Goal: Task Accomplishment & Management: Manage account settings

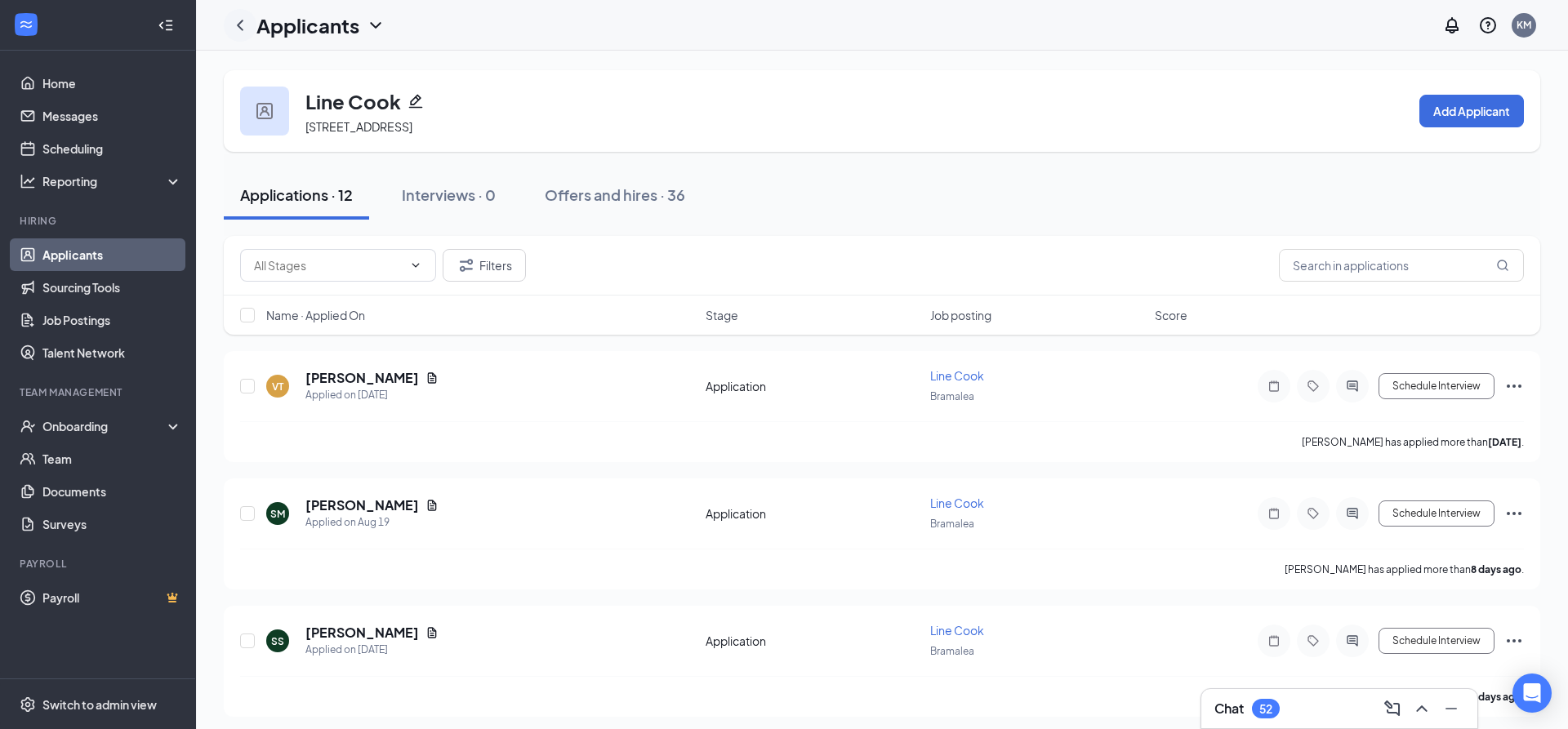
click at [238, 17] on icon "ChevronLeft" at bounding box center [240, 25] width 19 height 19
click at [375, 271] on input "text" at bounding box center [328, 265] width 148 height 18
click at [375, 16] on icon "ChevronDown" at bounding box center [375, 25] width 19 height 19
click at [323, 66] on link "Applicants" at bounding box center [354, 70] width 176 height 16
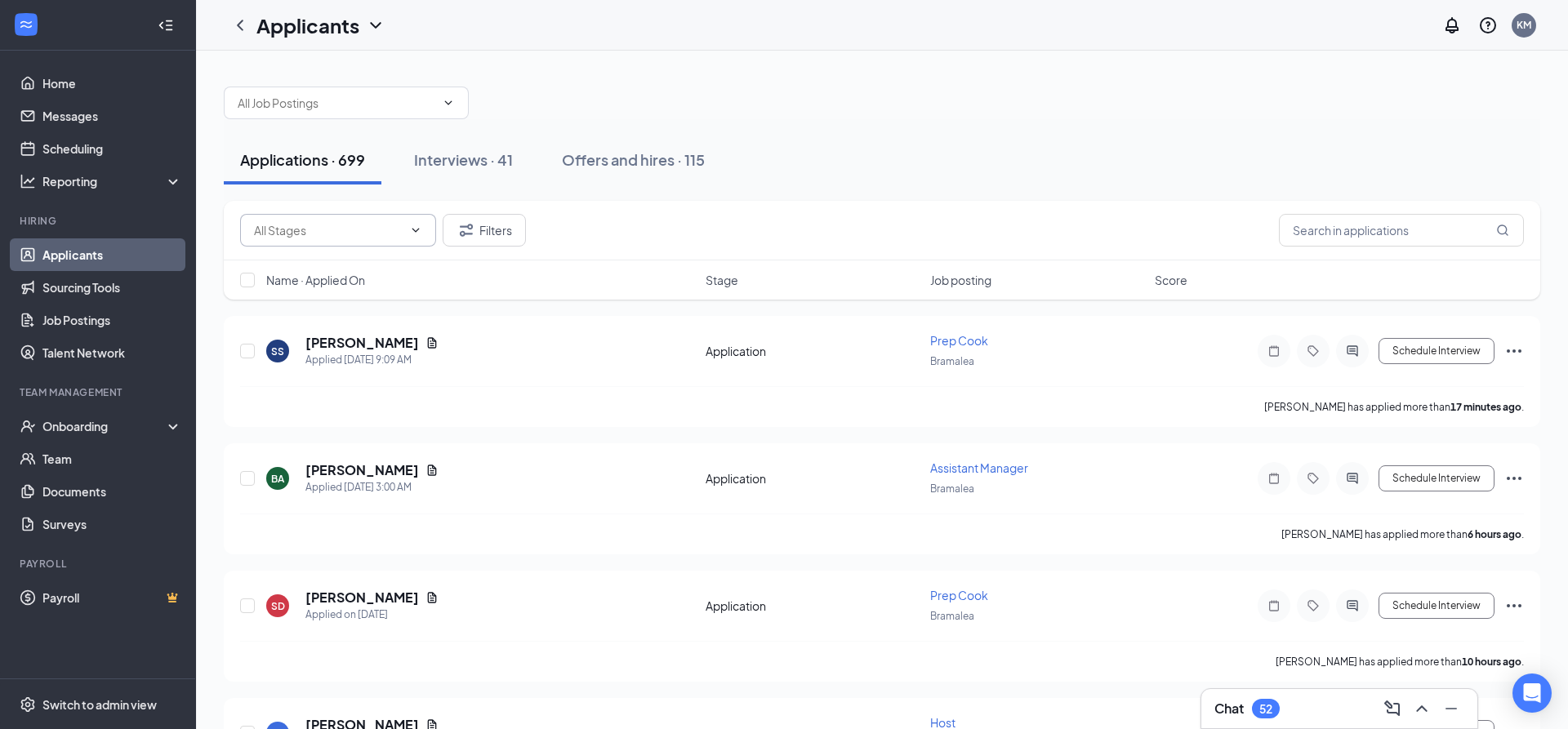
click at [370, 222] on input "text" at bounding box center [328, 230] width 148 height 18
click at [369, 112] on span at bounding box center [346, 102] width 245 height 33
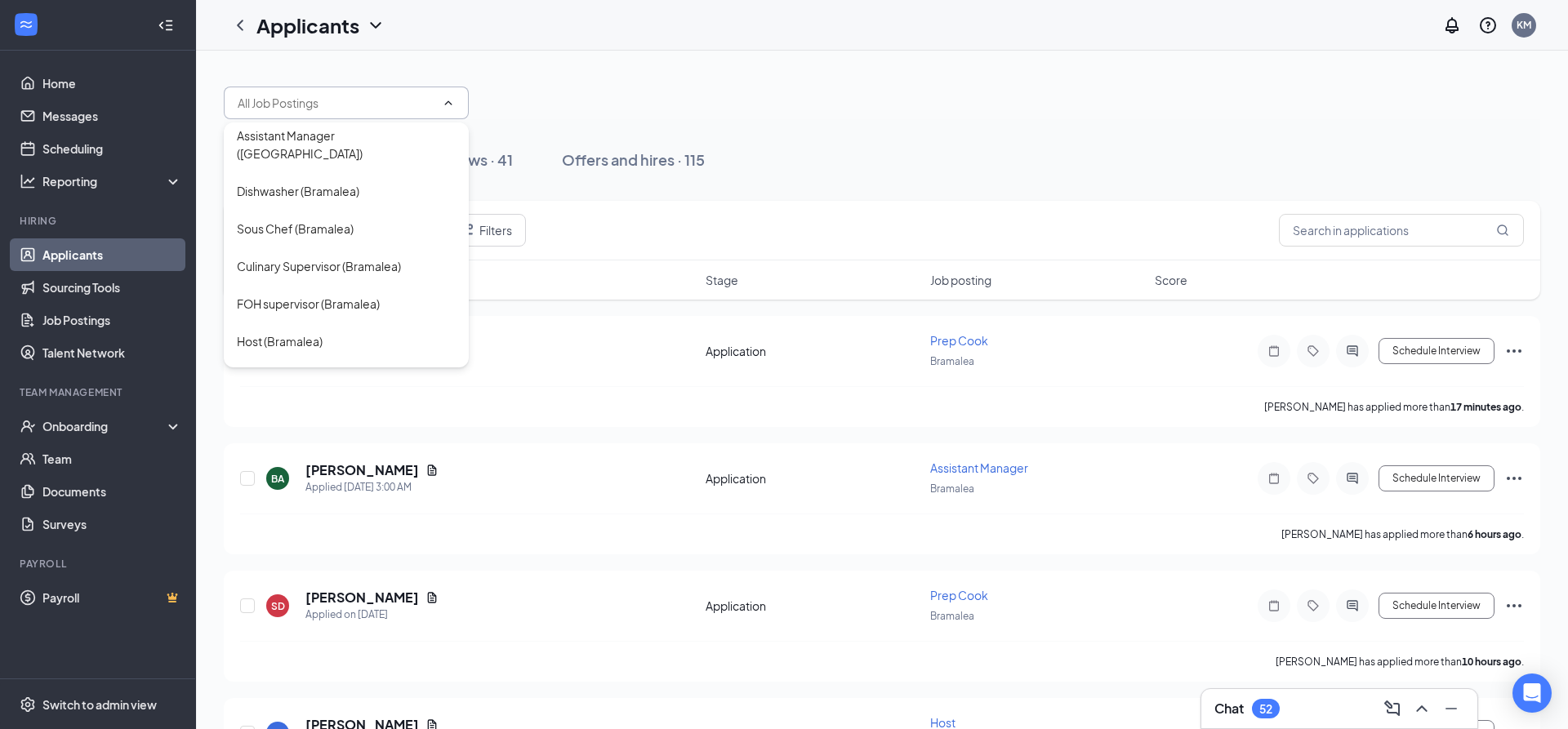
scroll to position [176, 0]
click at [333, 292] on div "FOH supervisor (Bramalea)" at bounding box center [308, 301] width 142 height 18
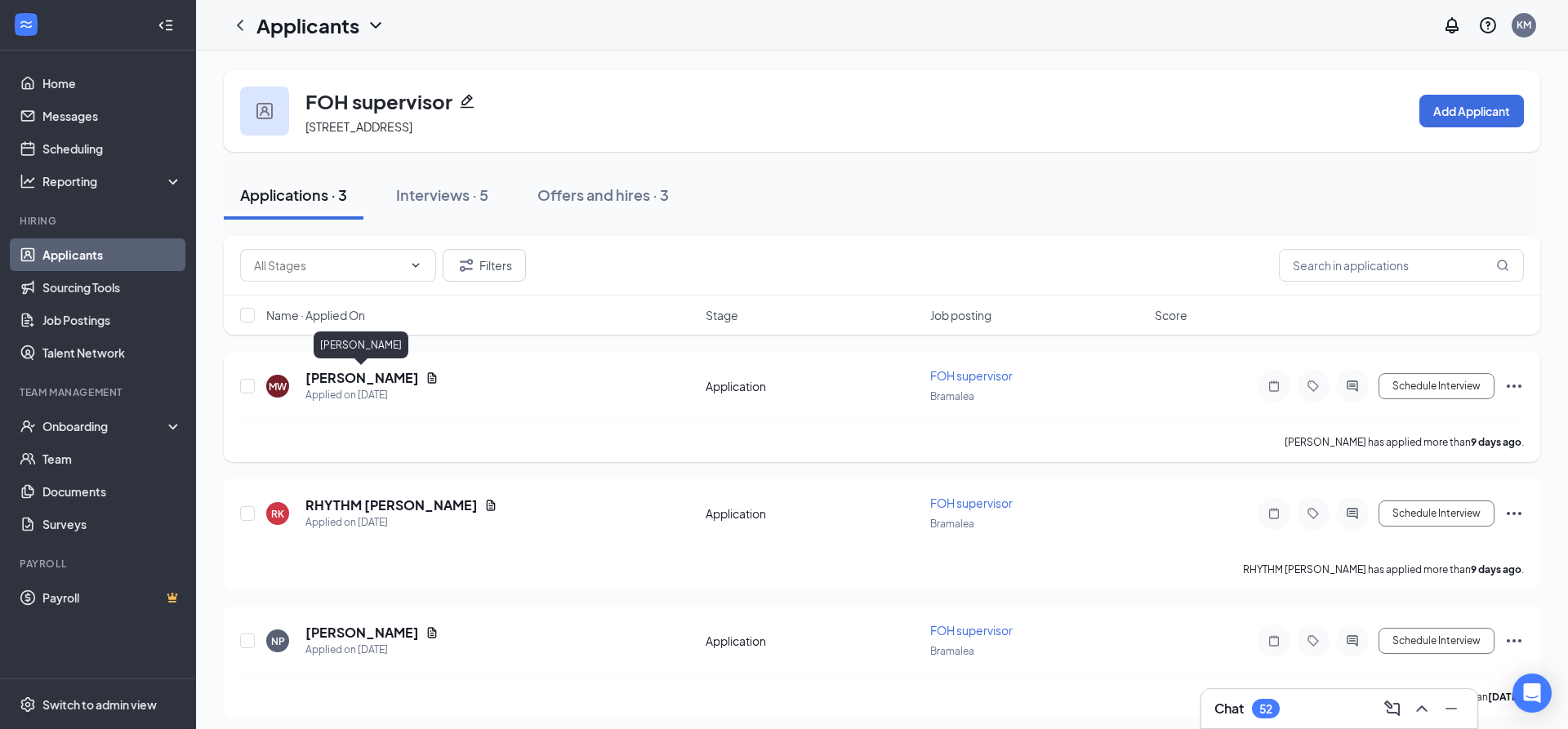
click at [352, 380] on h5 "[PERSON_NAME]" at bounding box center [361, 377] width 113 height 18
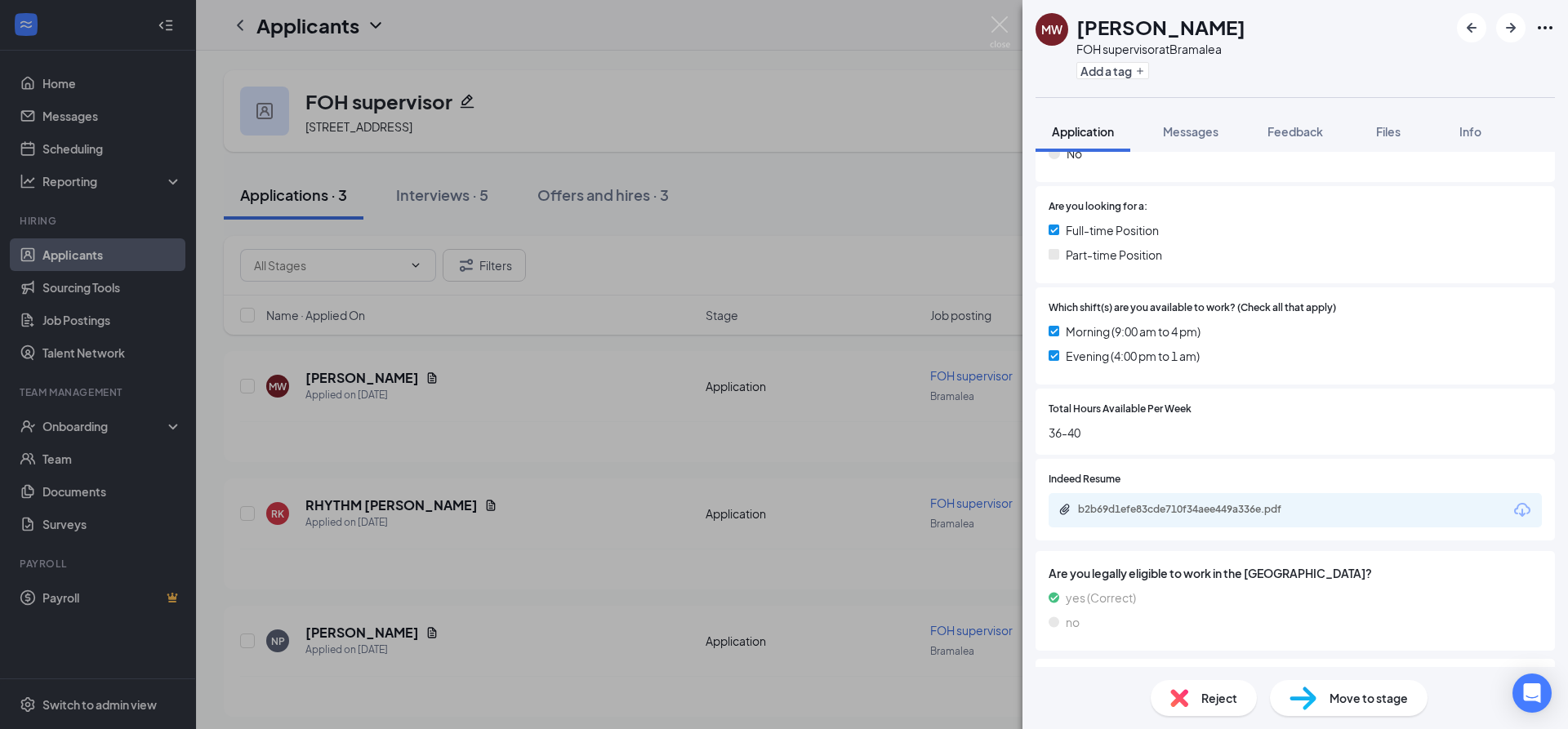
scroll to position [449, 0]
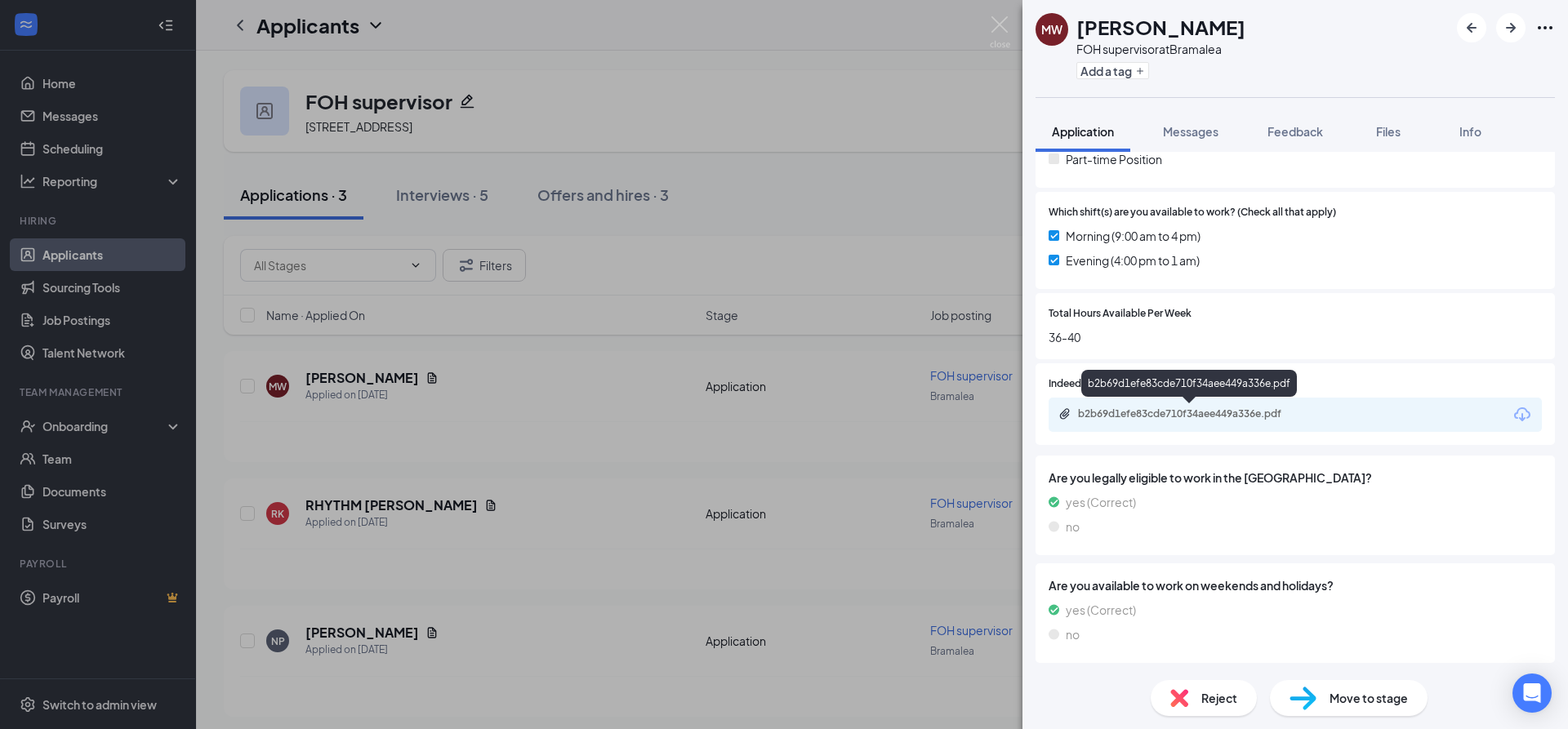
click at [1166, 410] on div "b2b69d1efe83cde710f34aee449a336e.pdf" at bounding box center [1192, 414] width 229 height 13
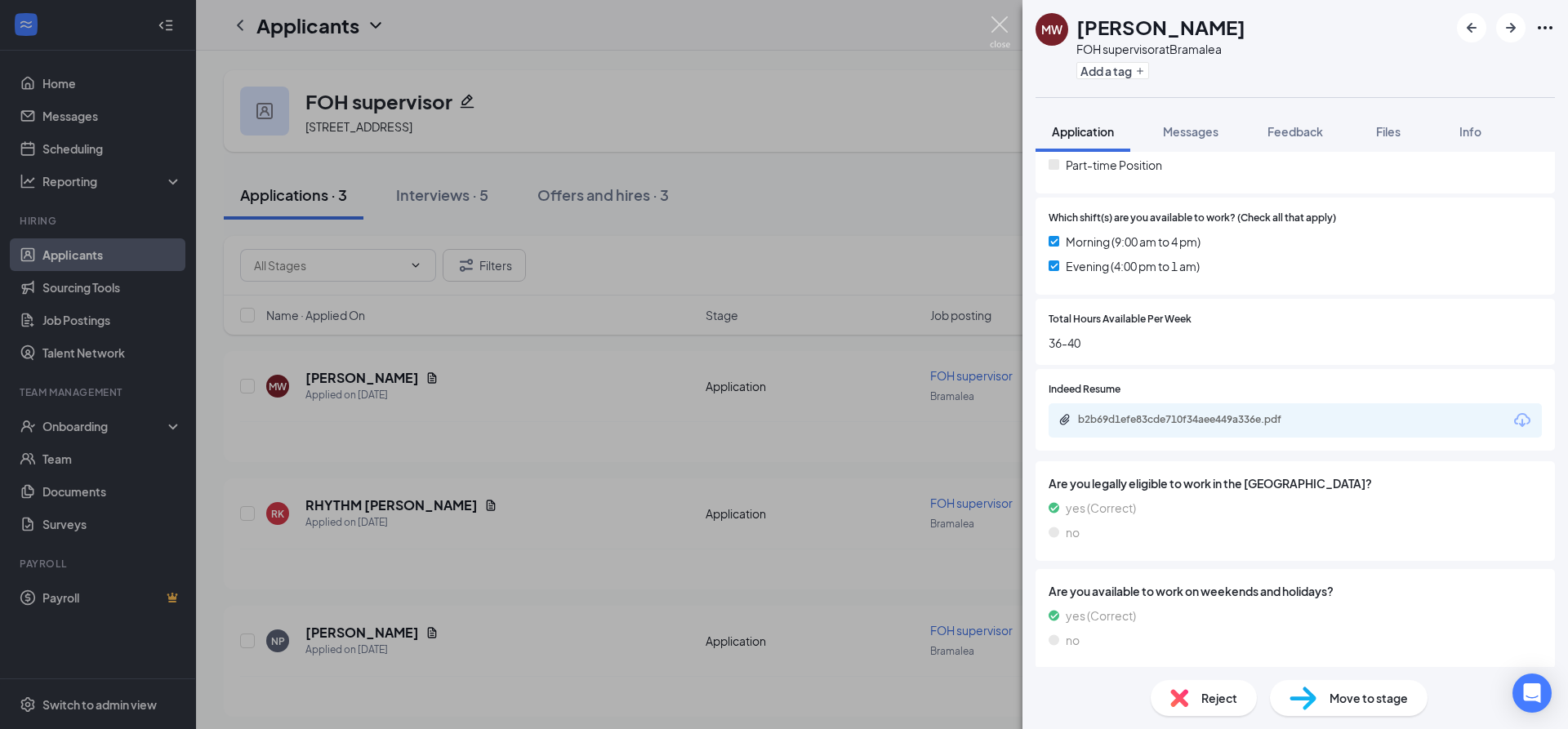
click at [995, 21] on img at bounding box center [1000, 32] width 20 height 32
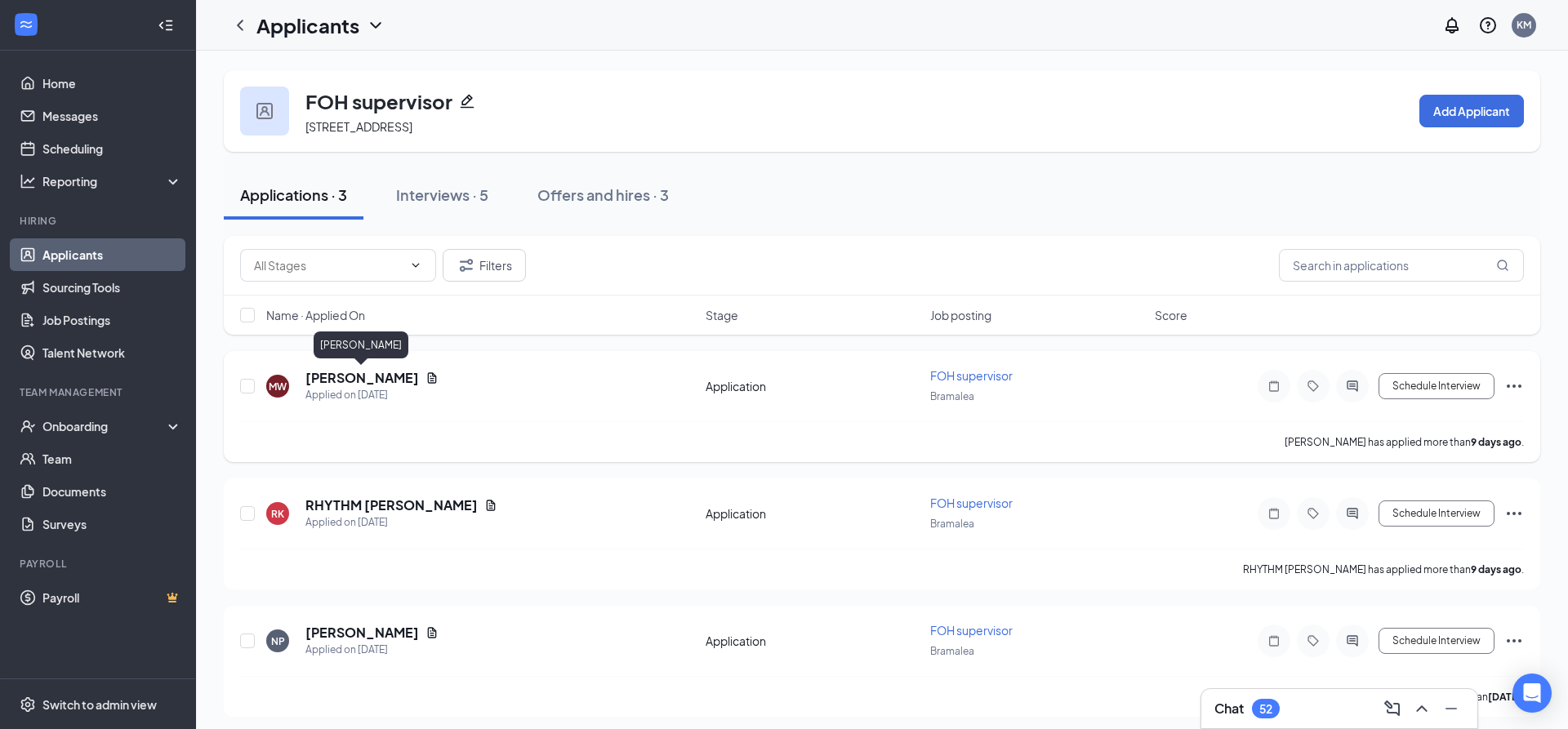
click at [367, 383] on h5 "[PERSON_NAME]" at bounding box center [361, 377] width 113 height 18
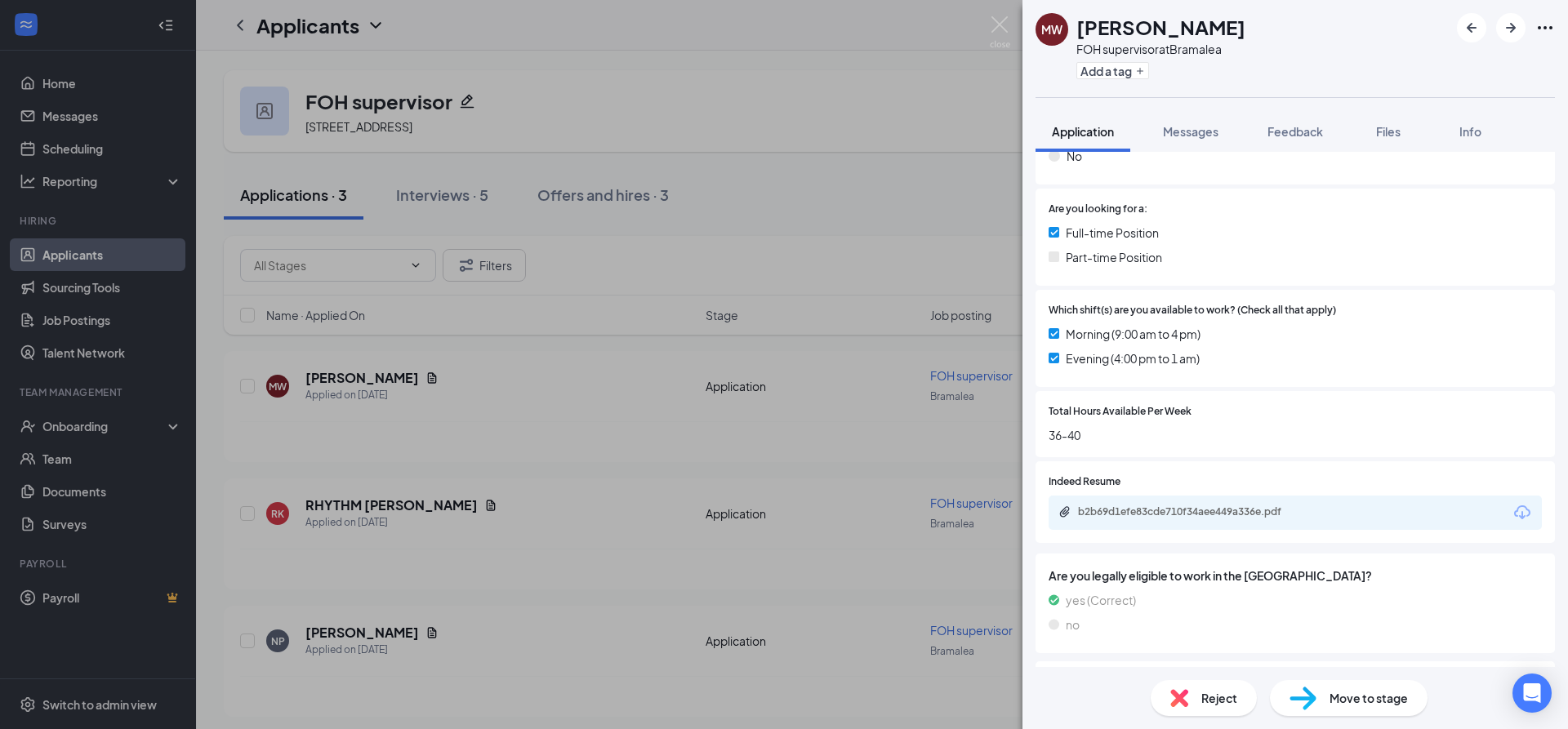
scroll to position [449, 0]
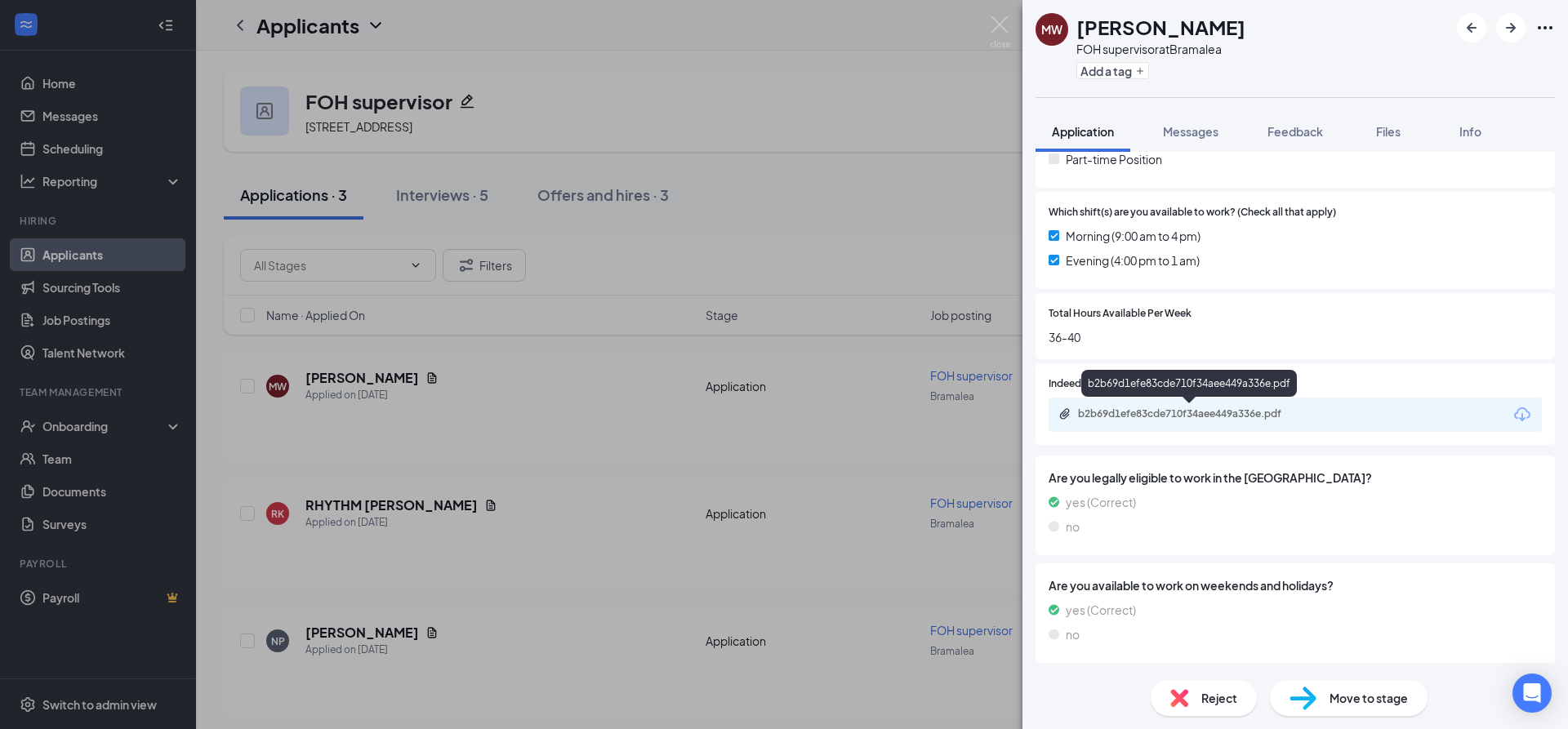
click at [1156, 407] on div "b2b69d1efe83cde710f34aee449a336e.pdf" at bounding box center [1192, 414] width 229 height 13
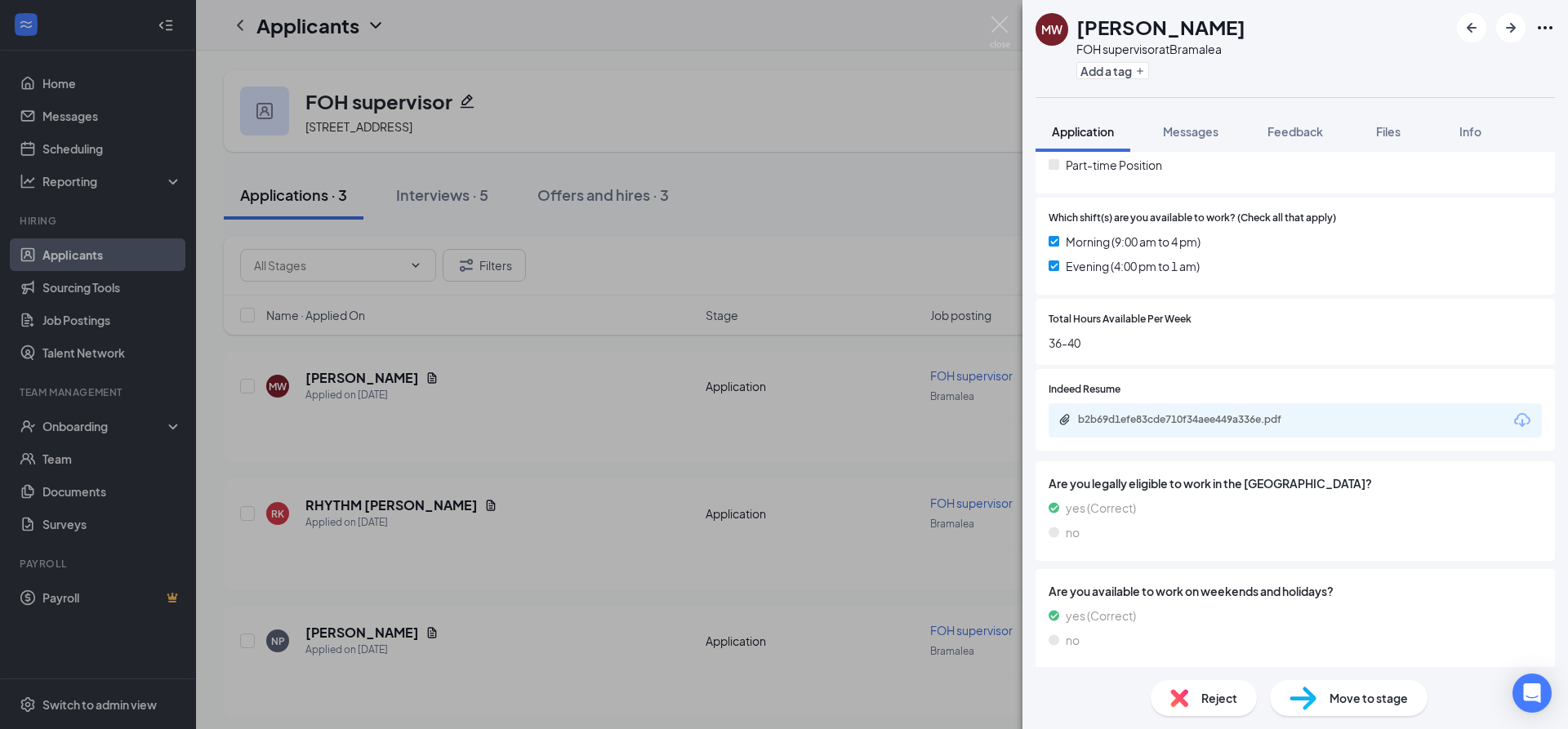
click at [985, 27] on div "MW [PERSON_NAME] FOH supervisor at [GEOGRAPHIC_DATA] Add a tag Application Mess…" at bounding box center [784, 364] width 1568 height 729
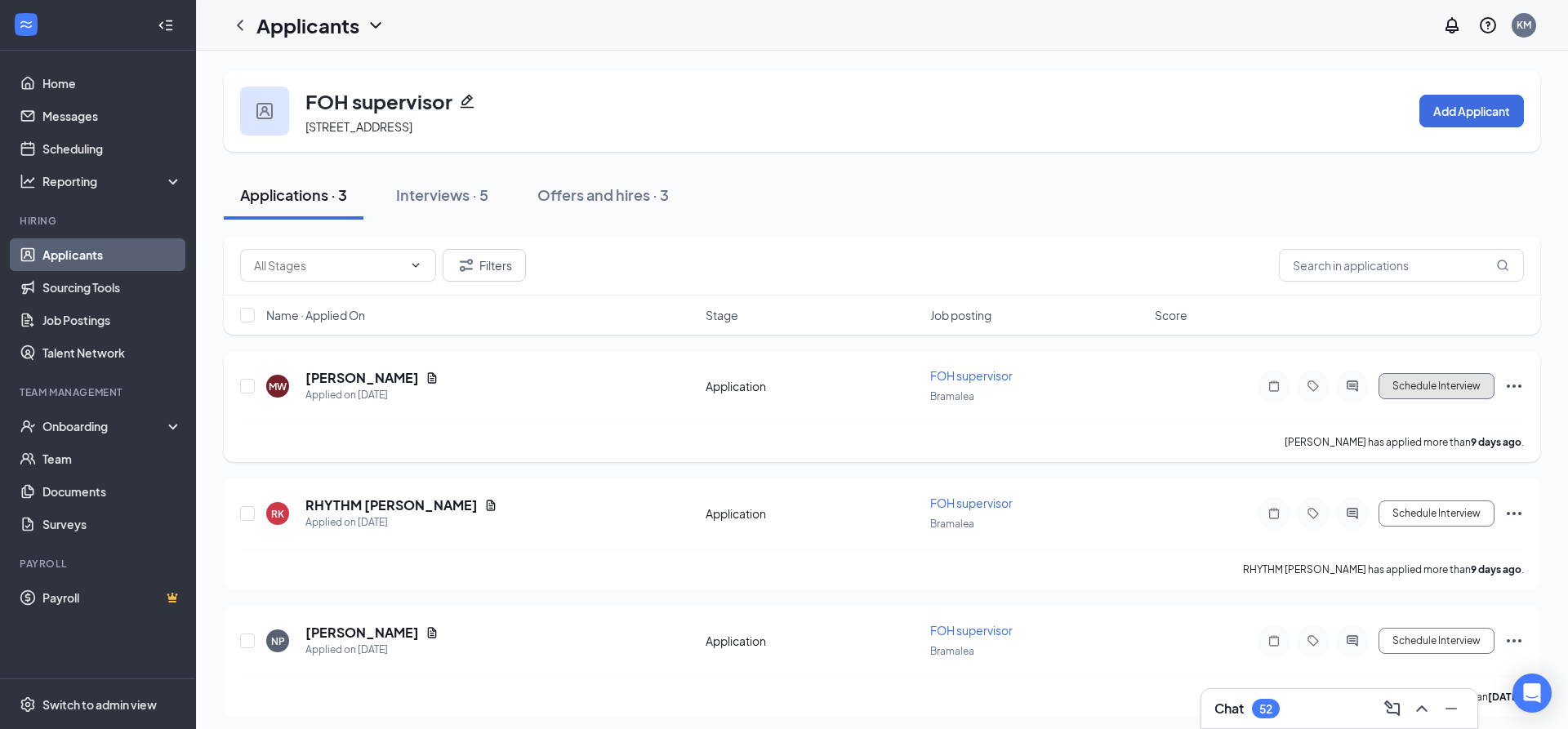
click at [1415, 388] on button "Schedule Interview" at bounding box center [1436, 385] width 116 height 26
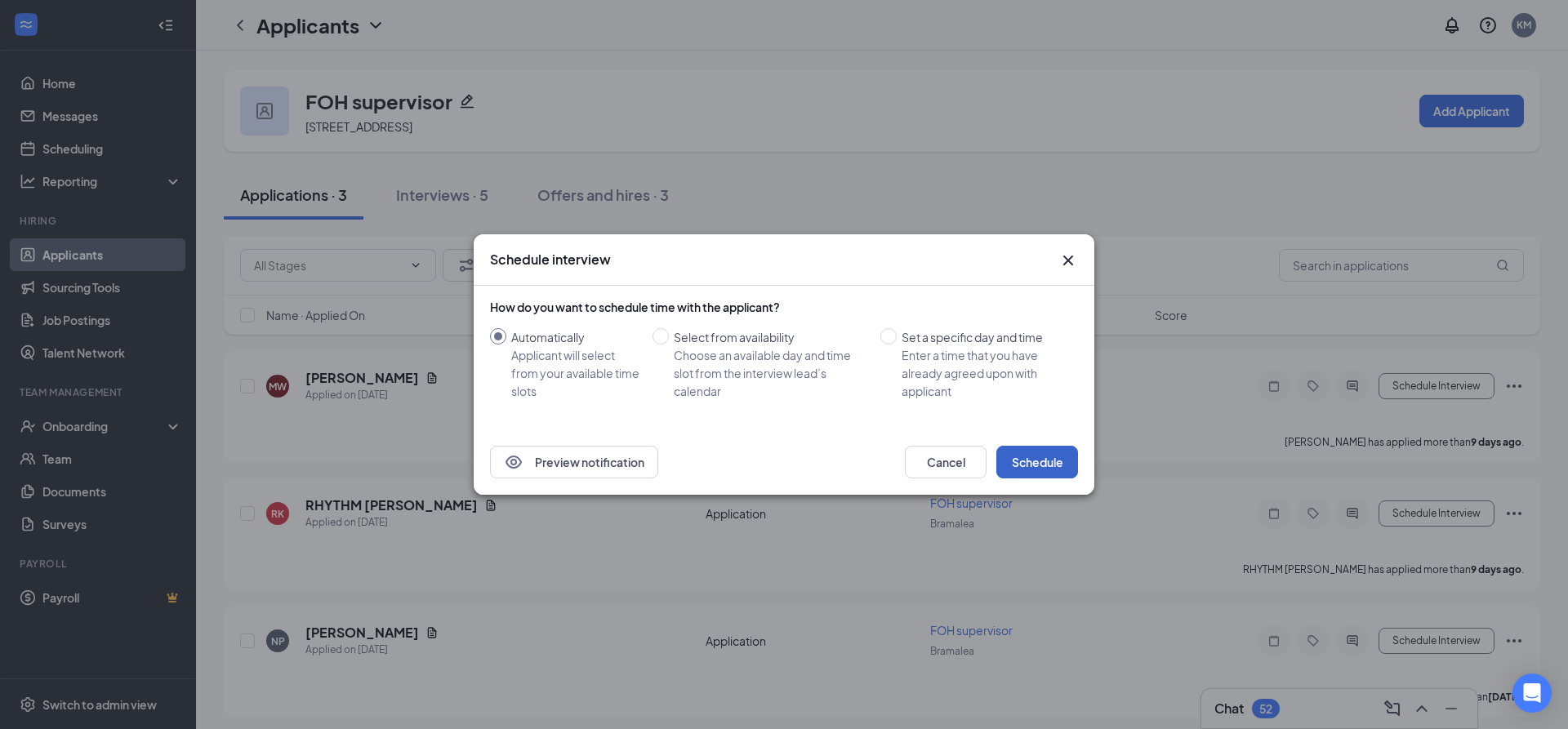
click at [1056, 458] on button "Schedule" at bounding box center [1037, 462] width 81 height 33
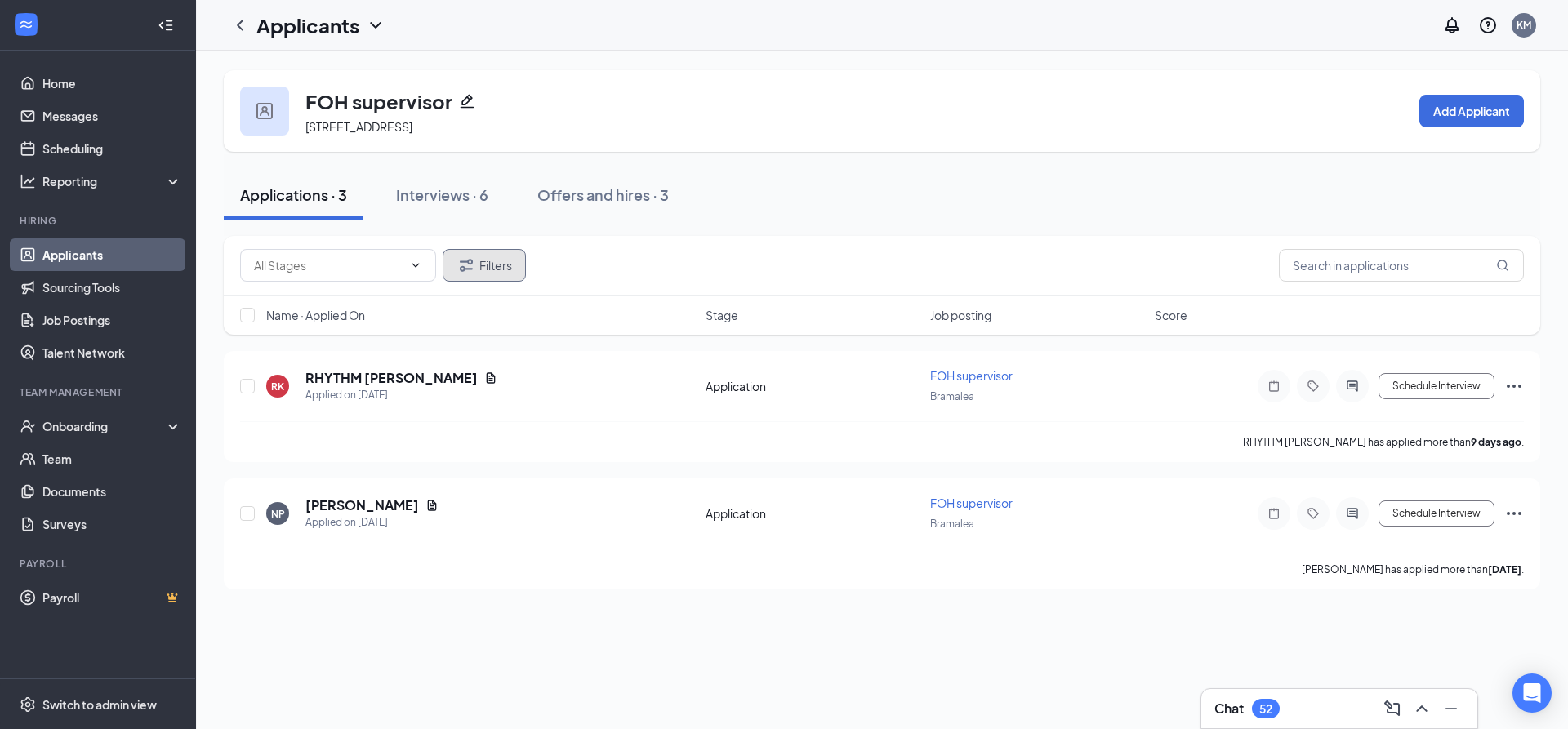
click at [492, 265] on button "Filters" at bounding box center [484, 265] width 83 height 33
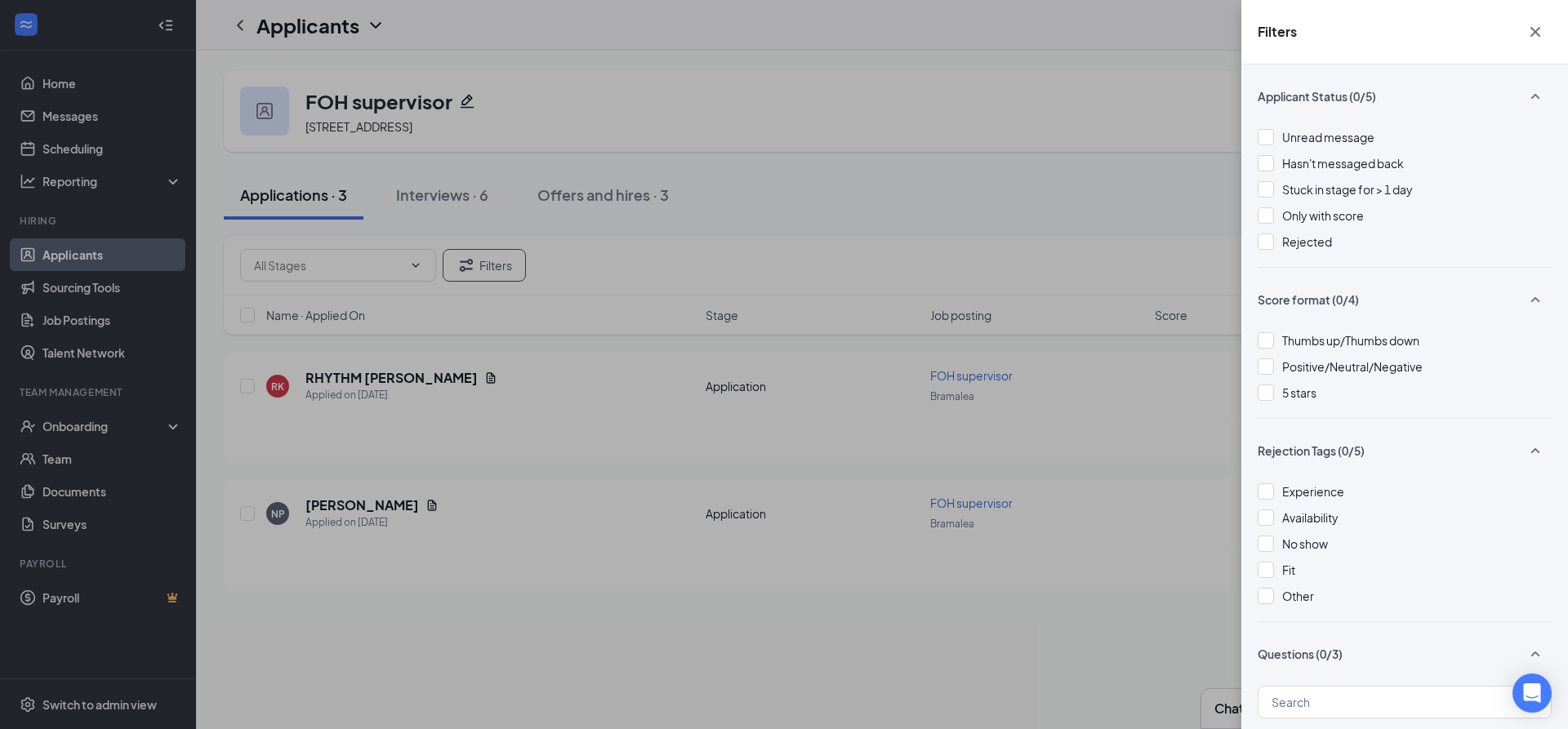
click at [1255, 246] on div "Applicant Status (0/5) Unread message Hasn't messaged back Stuck in stage for >…" at bounding box center [1405, 396] width 327 height 664
click at [1261, 246] on div at bounding box center [1265, 241] width 16 height 16
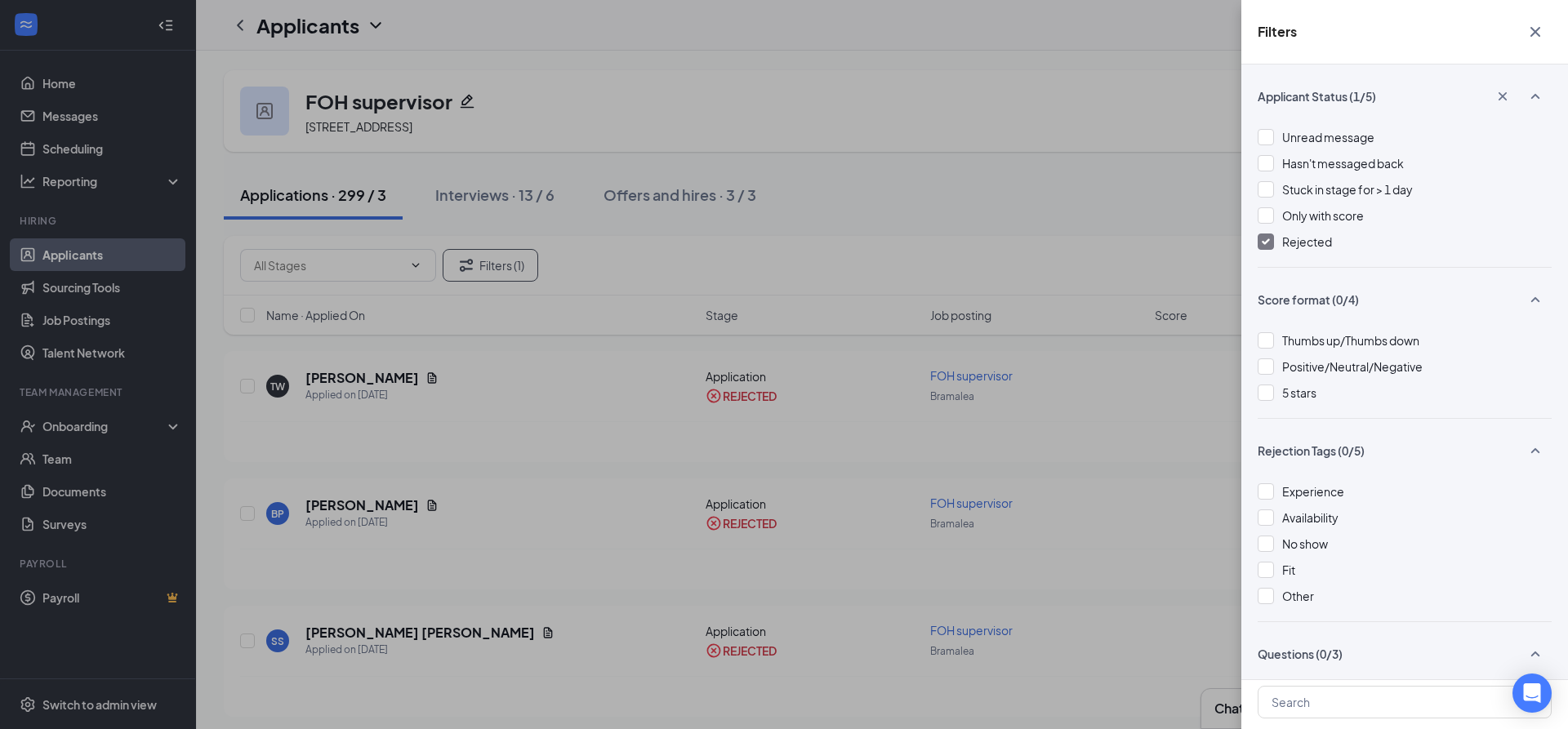
click at [1103, 403] on div "Filters Applicant Status (1/5) Unread message Hasn't messaged back Stuck in sta…" at bounding box center [784, 364] width 1568 height 729
click at [1533, 26] on icon "Cross" at bounding box center [1534, 31] width 19 height 19
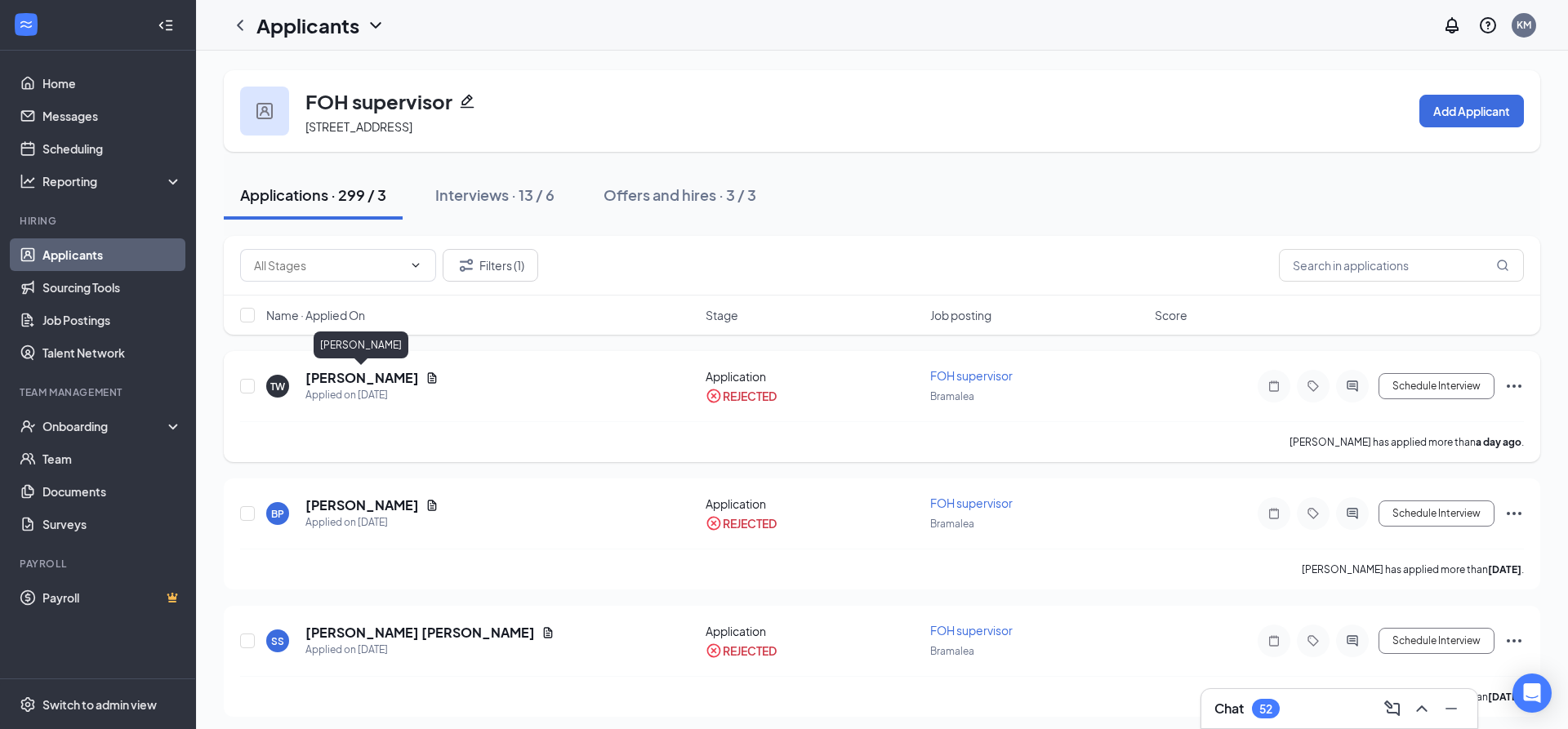
click at [359, 381] on h5 "[PERSON_NAME]" at bounding box center [361, 377] width 113 height 18
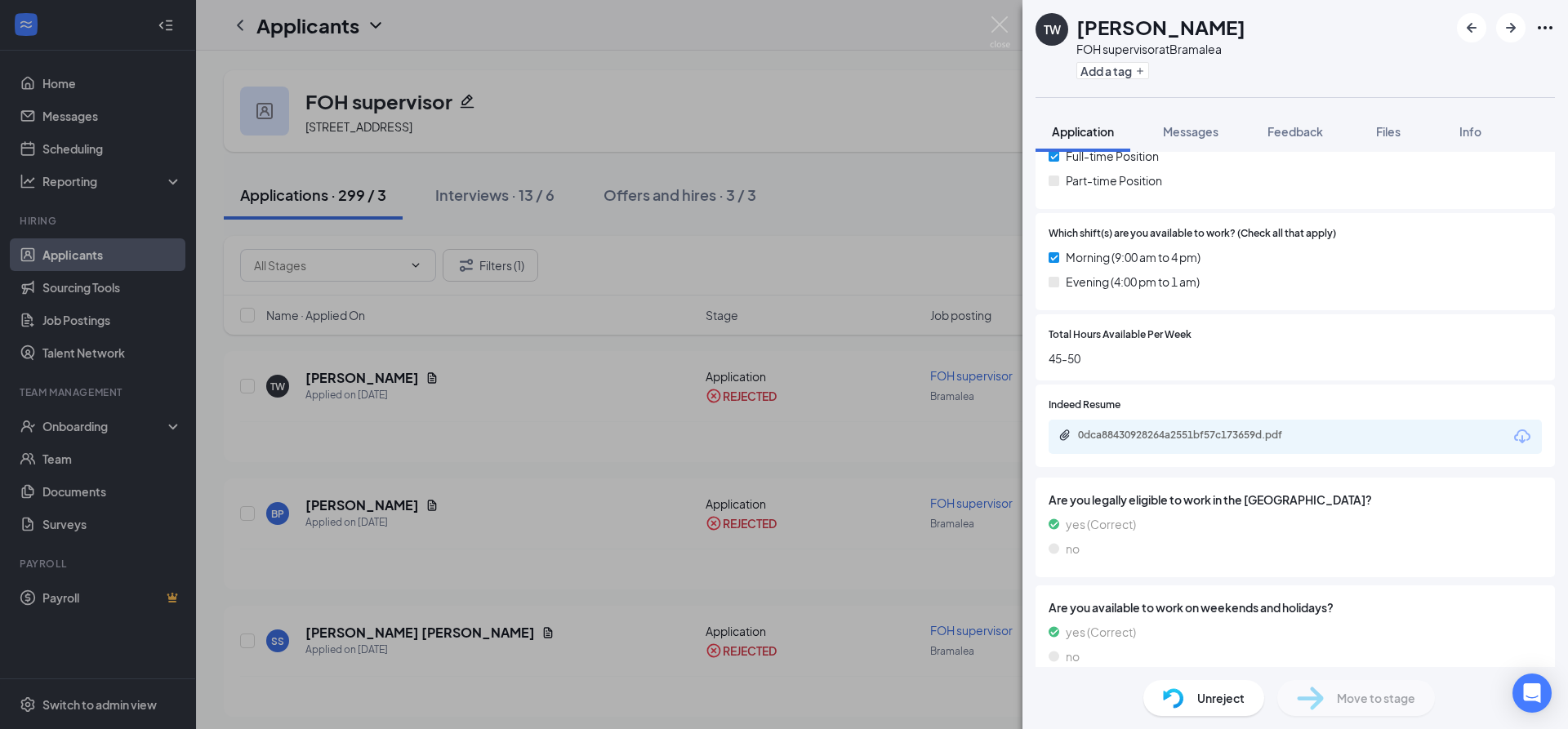
scroll to position [403, 0]
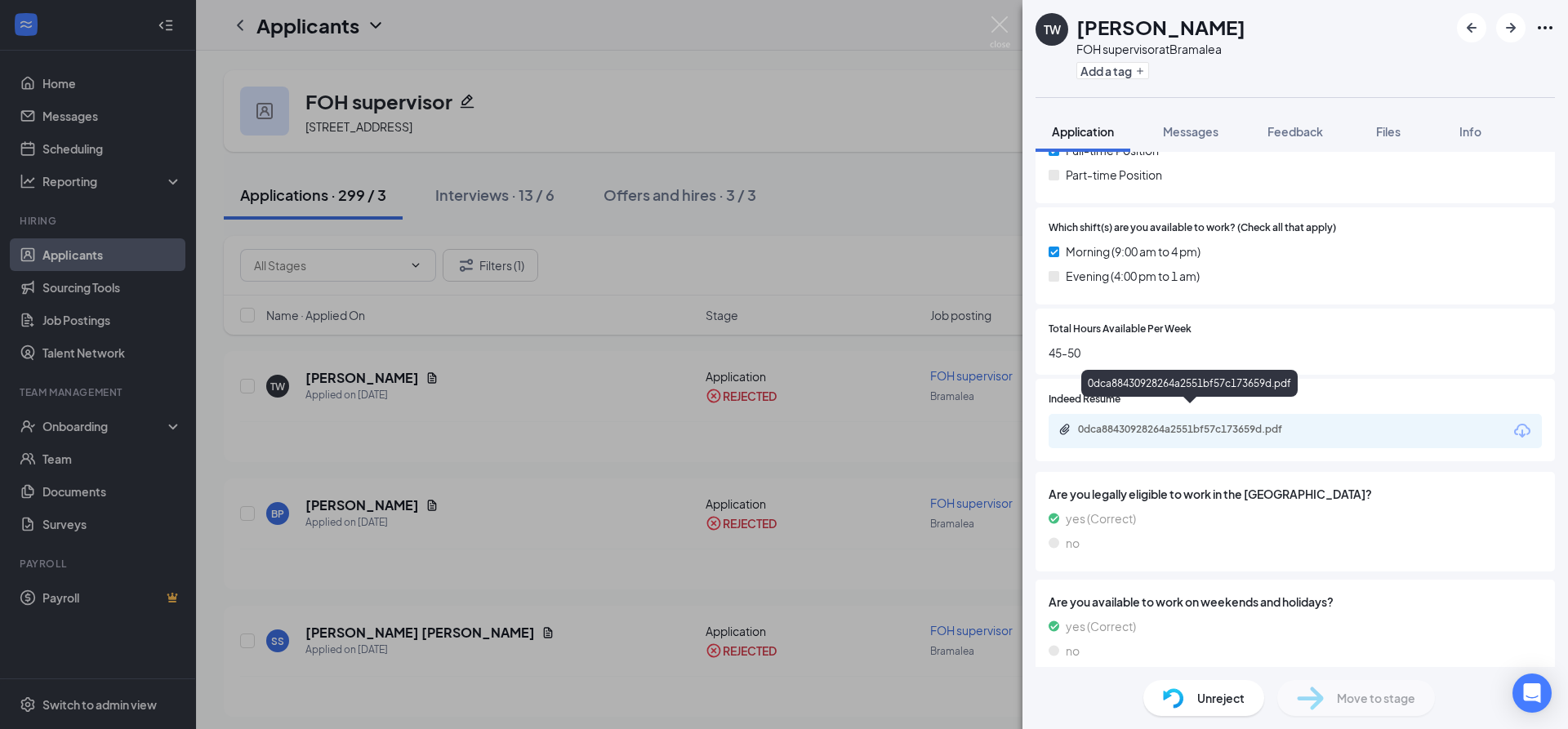
click at [1141, 423] on div "0dca88430928264a2551bf57c173659d.pdf" at bounding box center [1192, 430] width 229 height 13
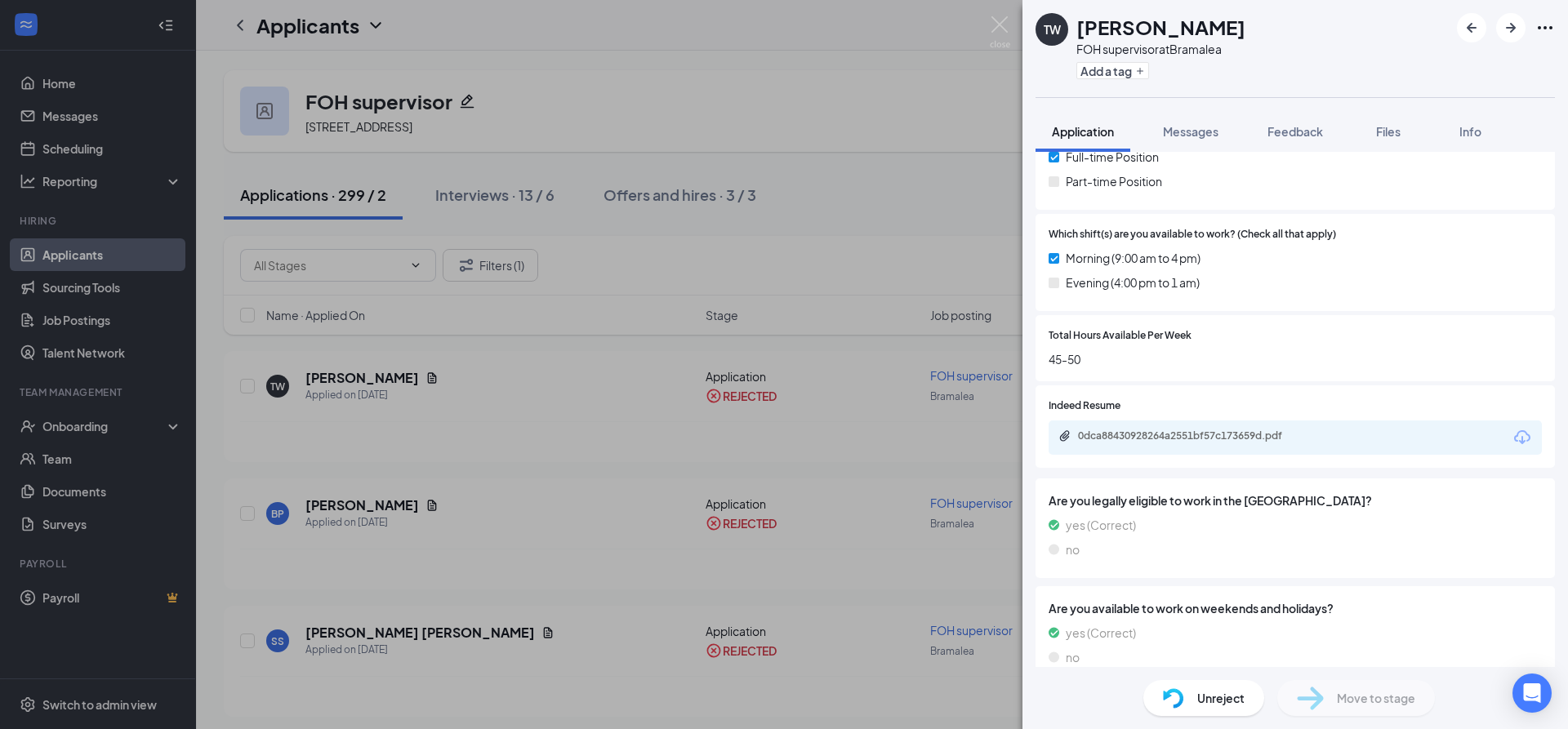
click at [577, 66] on div "TW [PERSON_NAME] FOH supervisor at [GEOGRAPHIC_DATA] Add a tag Application Mess…" at bounding box center [784, 364] width 1568 height 729
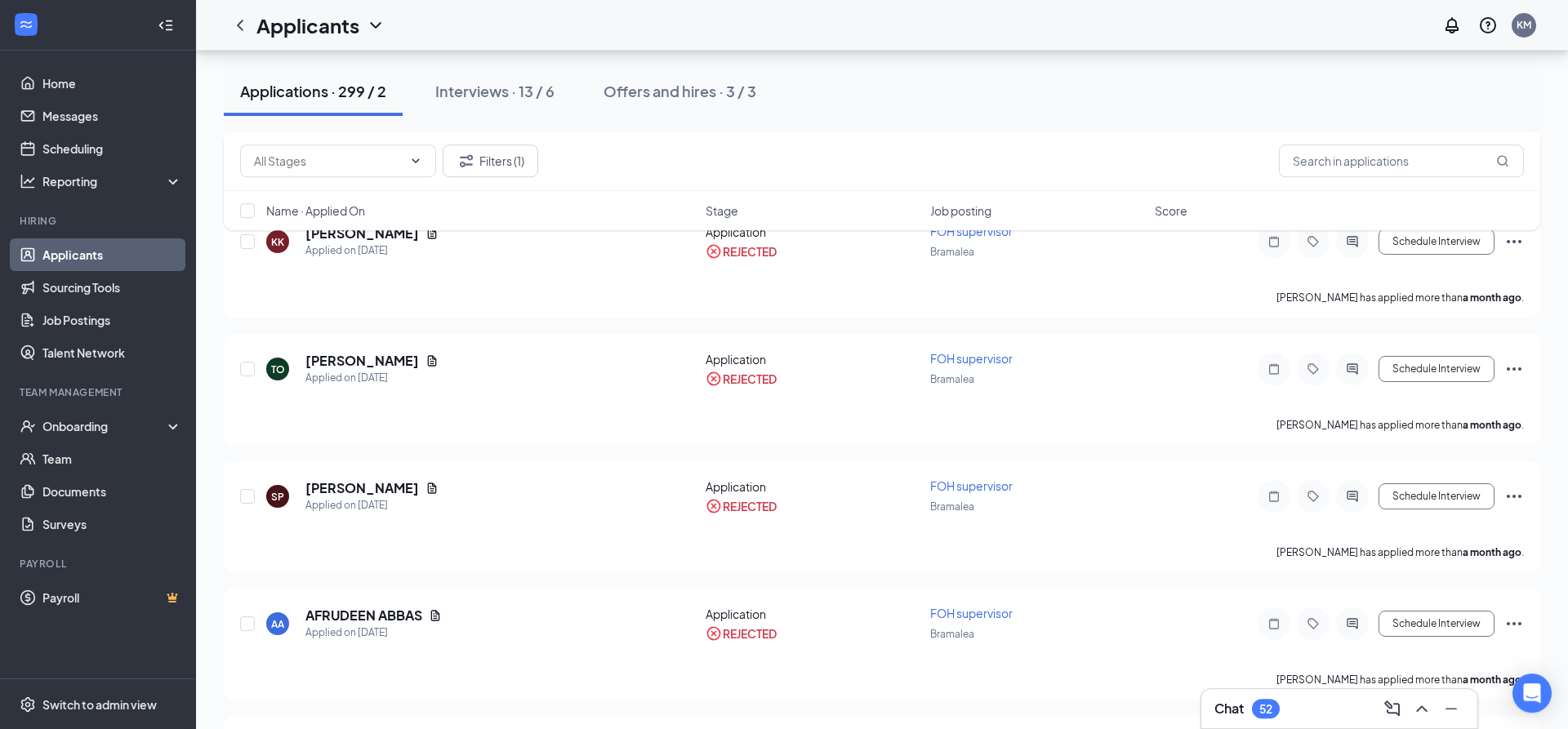
scroll to position [833, 0]
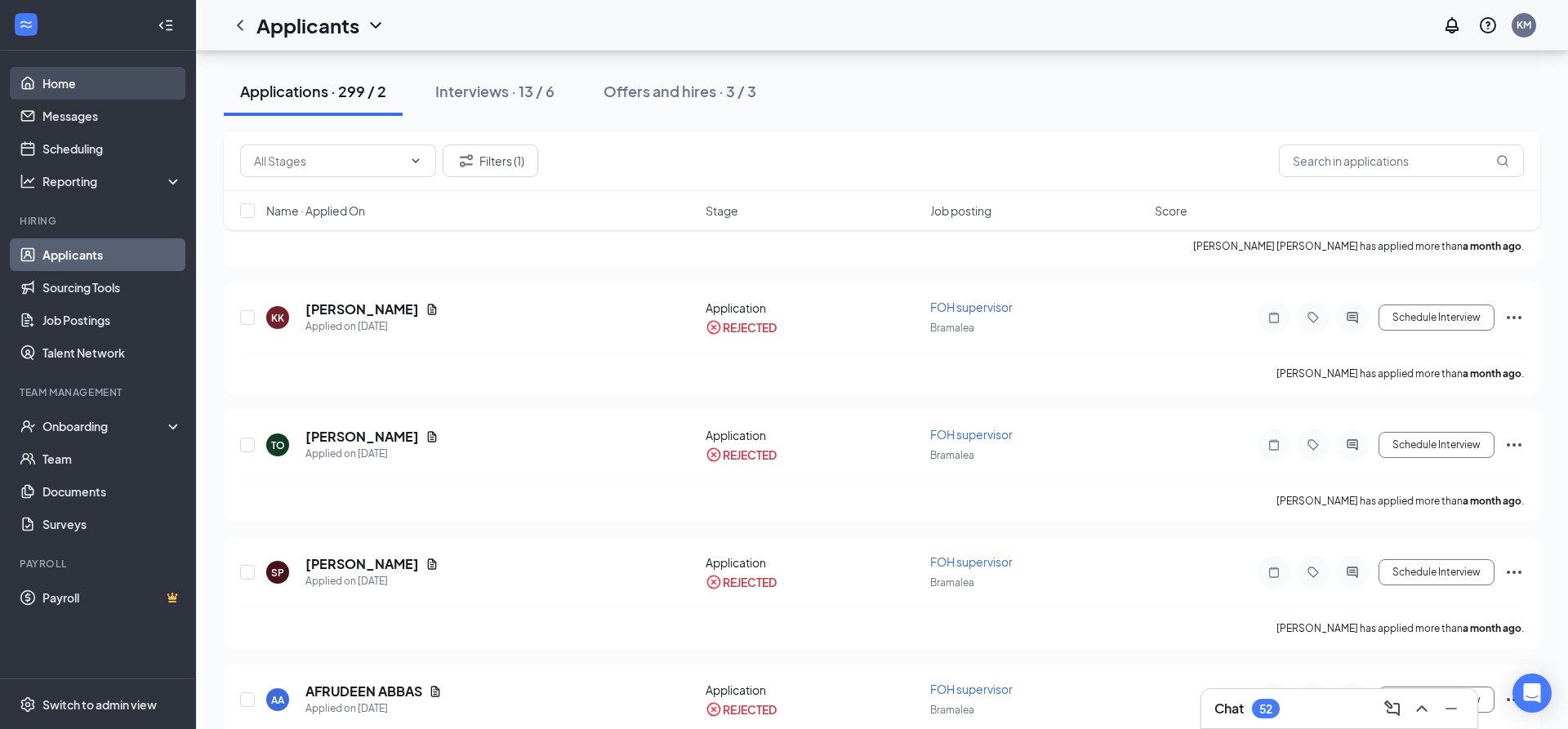
click at [91, 85] on link "Home" at bounding box center [112, 83] width 140 height 33
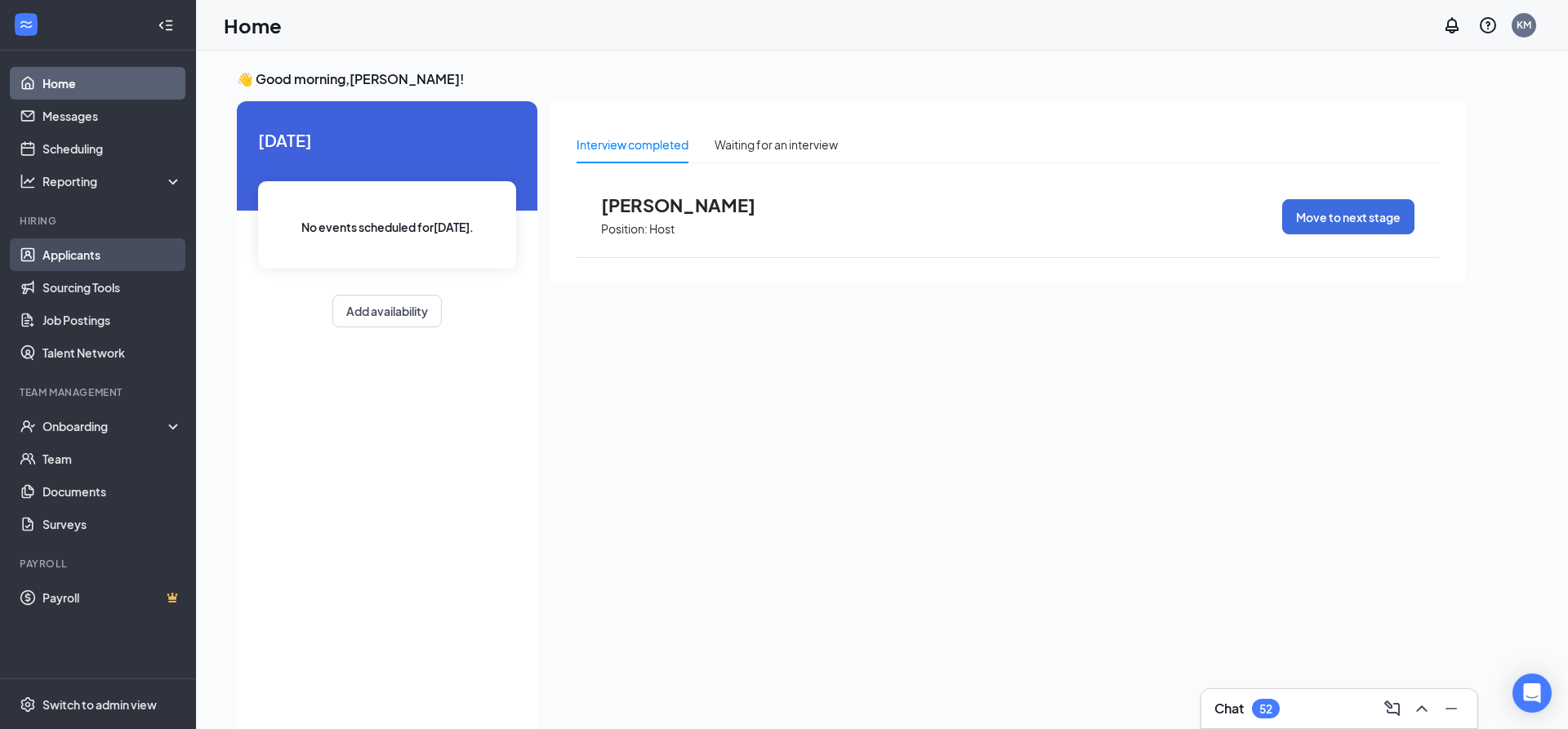
click at [68, 243] on link "Applicants" at bounding box center [112, 254] width 140 height 33
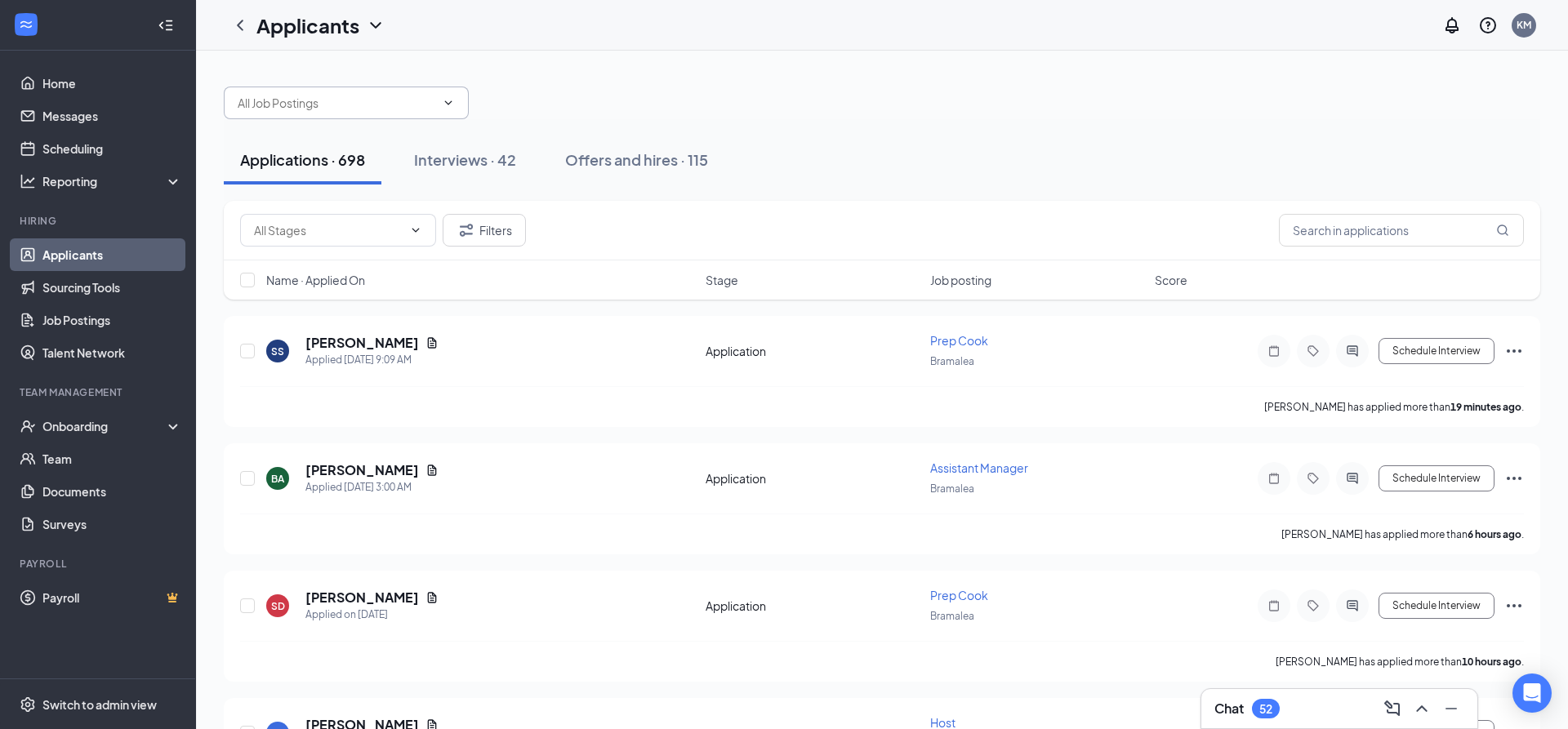
click at [372, 108] on input "text" at bounding box center [337, 102] width 198 height 18
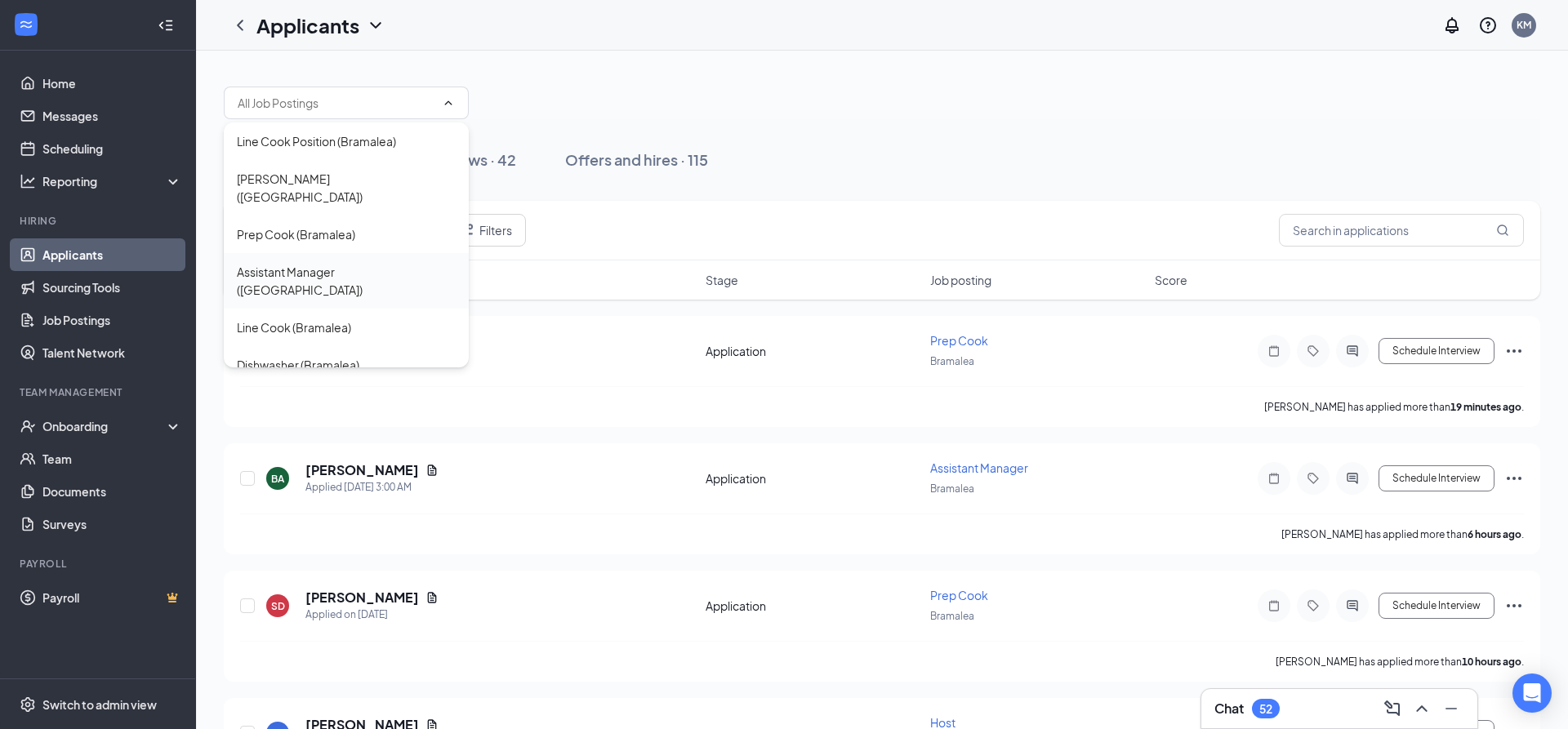
click at [337, 263] on div "Assistant Manager ([GEOGRAPHIC_DATA])" at bounding box center [346, 281] width 219 height 36
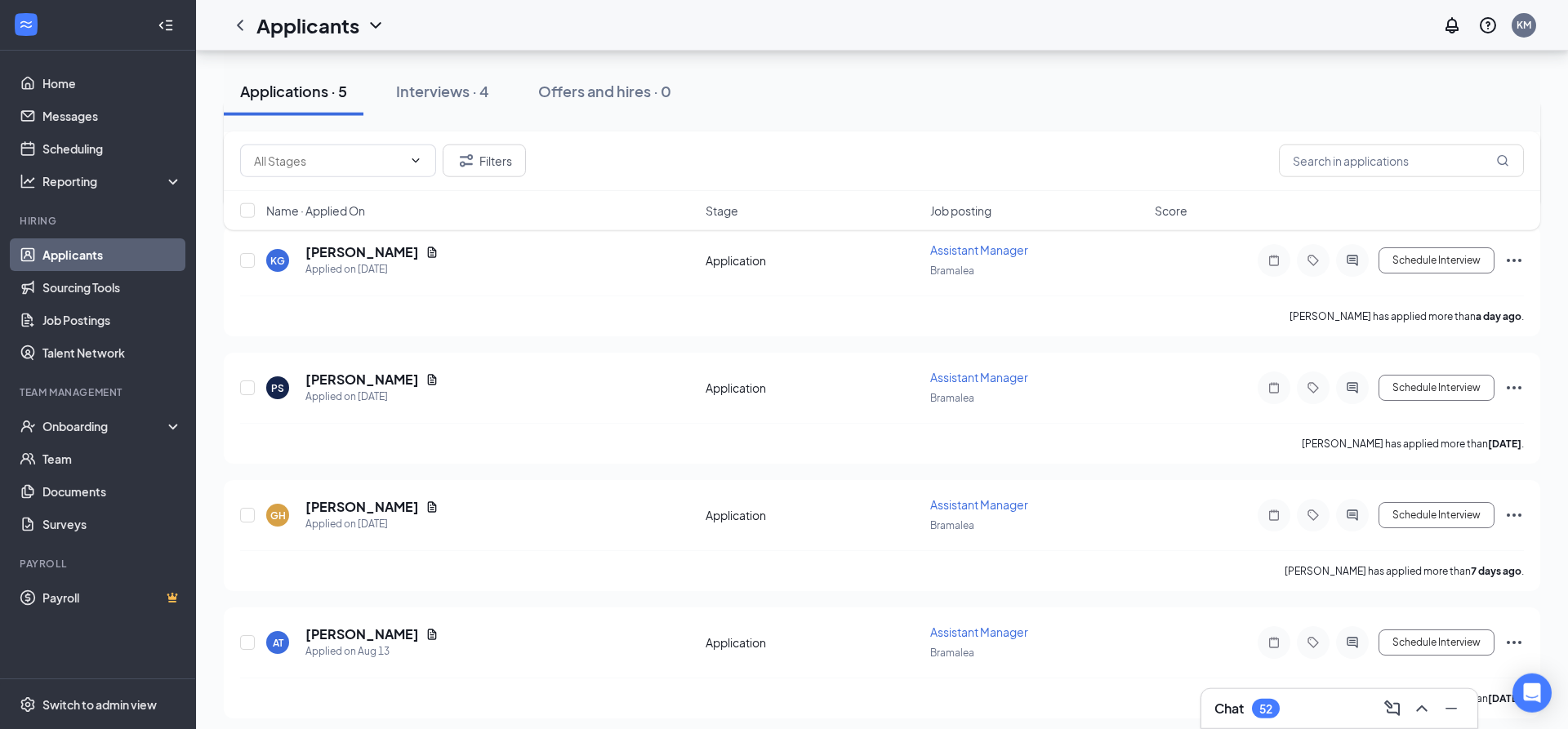
scroll to position [261, 0]
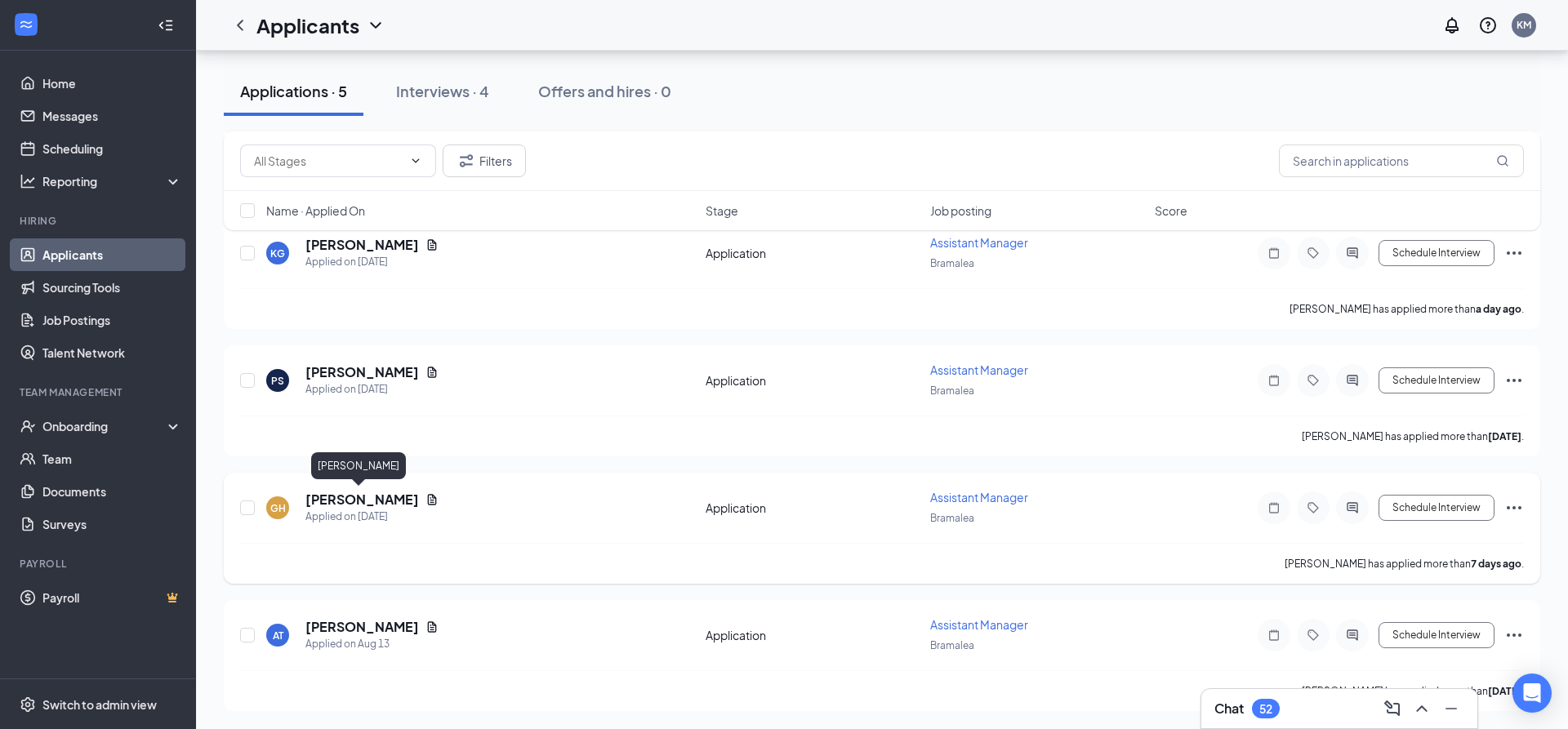
click at [377, 502] on h5 "[PERSON_NAME]" at bounding box center [361, 499] width 113 height 18
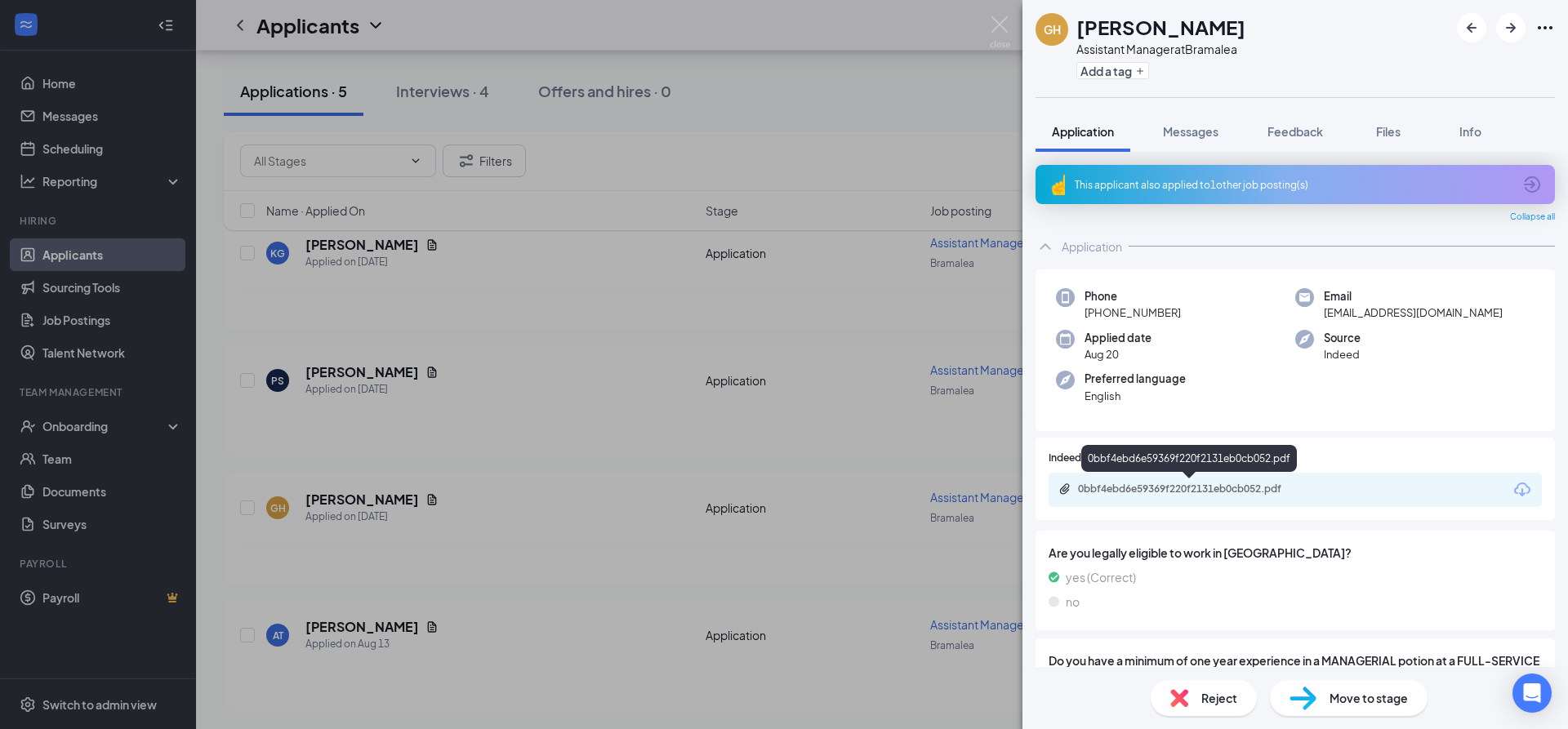
click at [1157, 484] on div "0bbf4ebd6e59369f220f2131eb0cb052.pdf" at bounding box center [1192, 489] width 229 height 13
click at [996, 26] on img at bounding box center [1000, 32] width 20 height 32
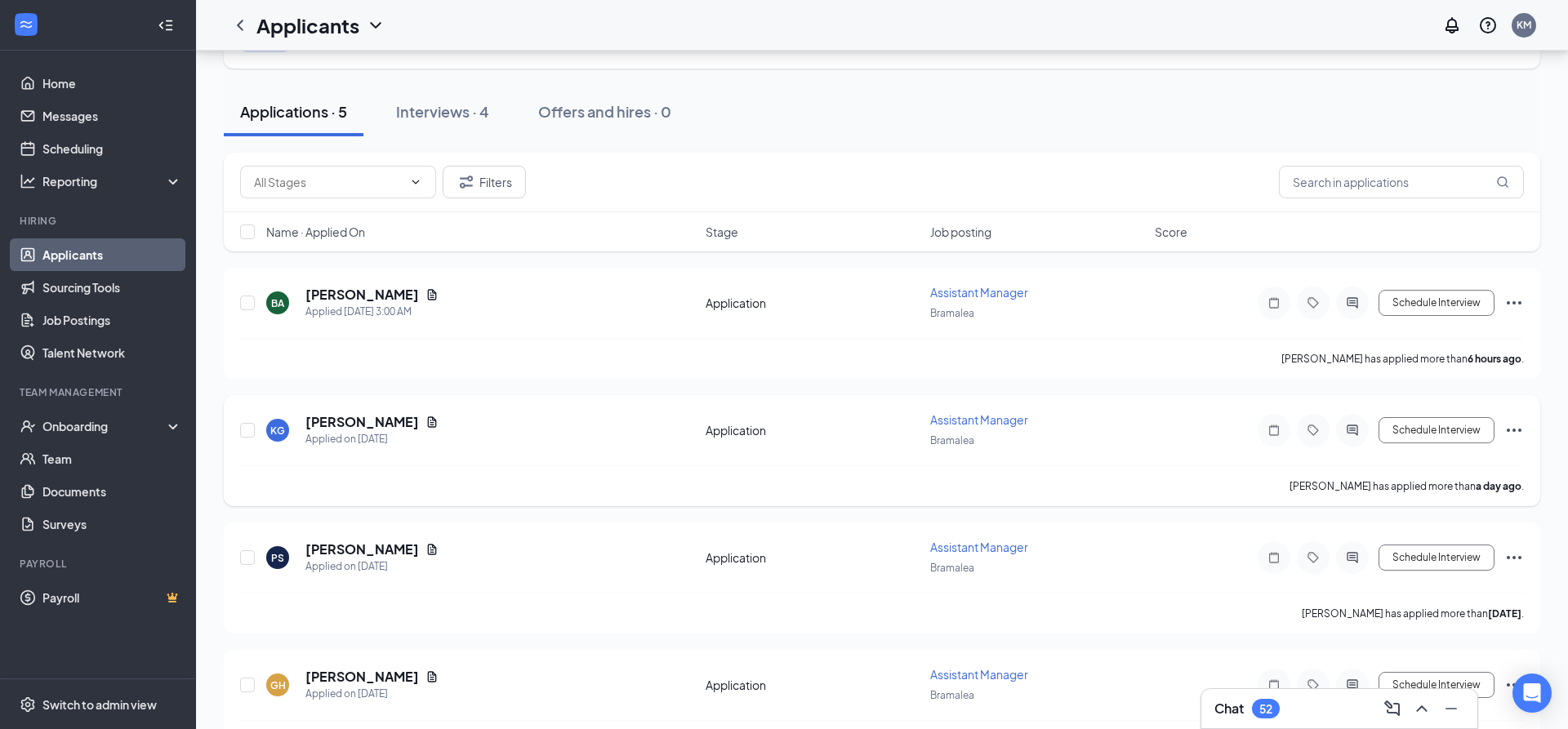
scroll to position [261, 0]
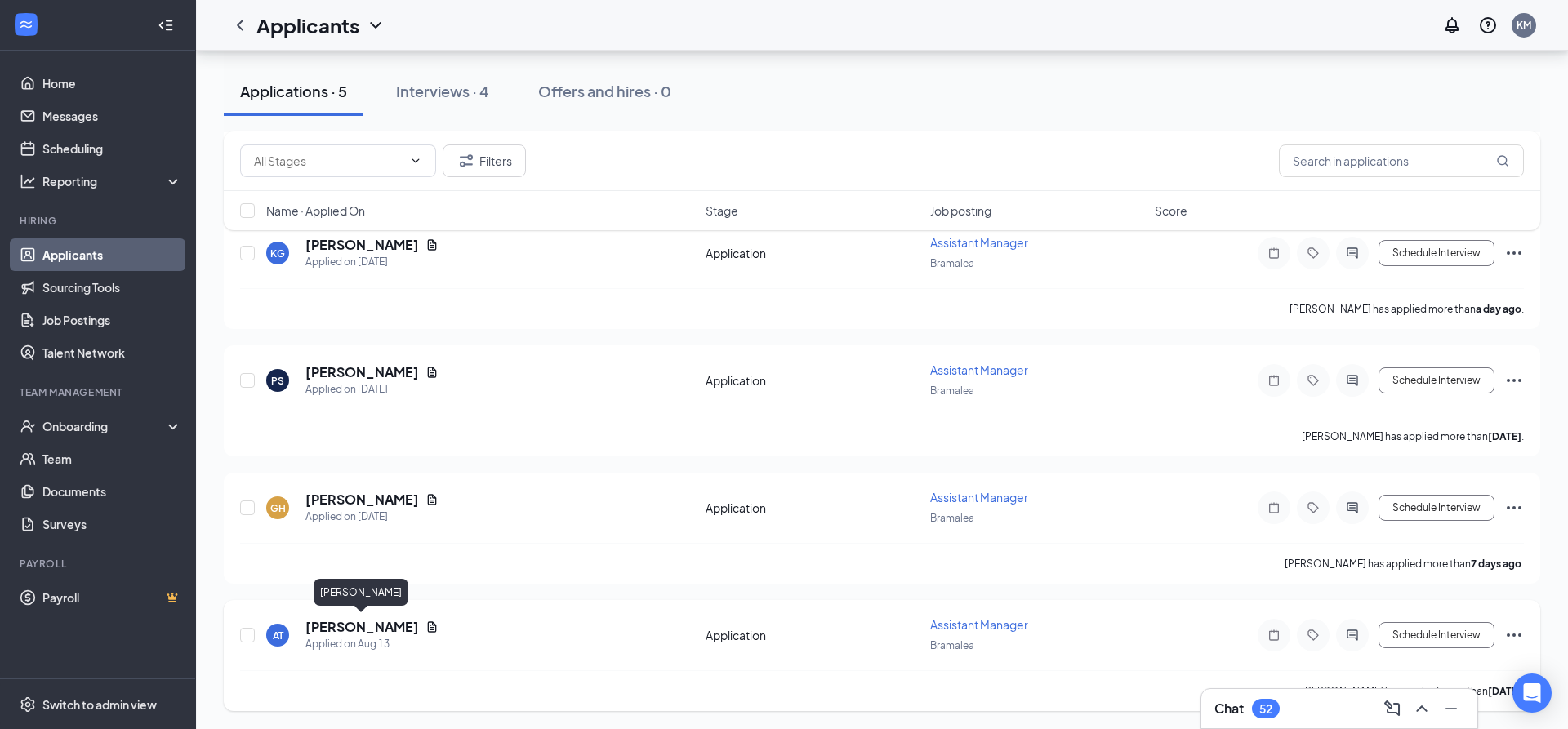
click at [365, 627] on h5 "[PERSON_NAME]" at bounding box center [361, 627] width 113 height 18
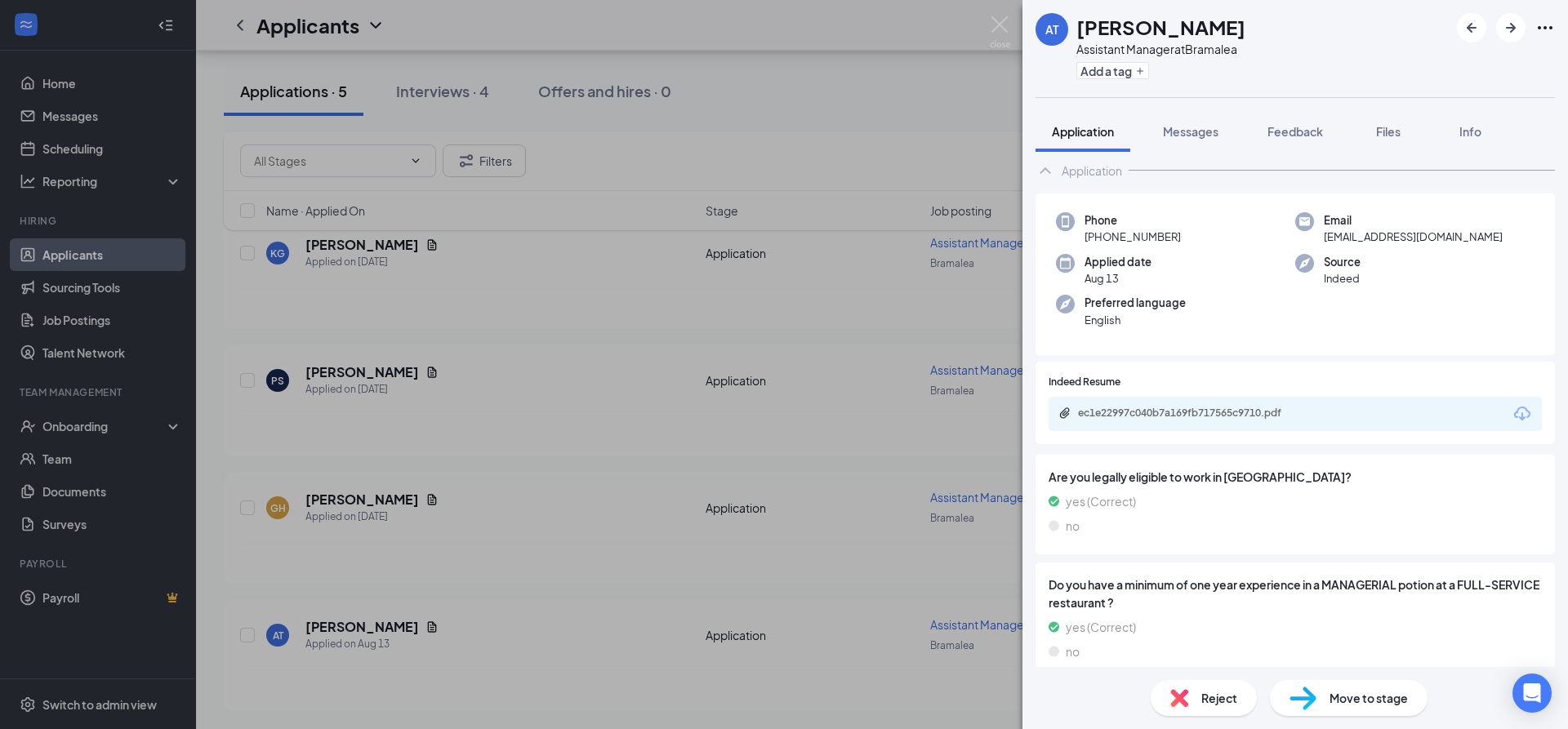
scroll to position [16, 0]
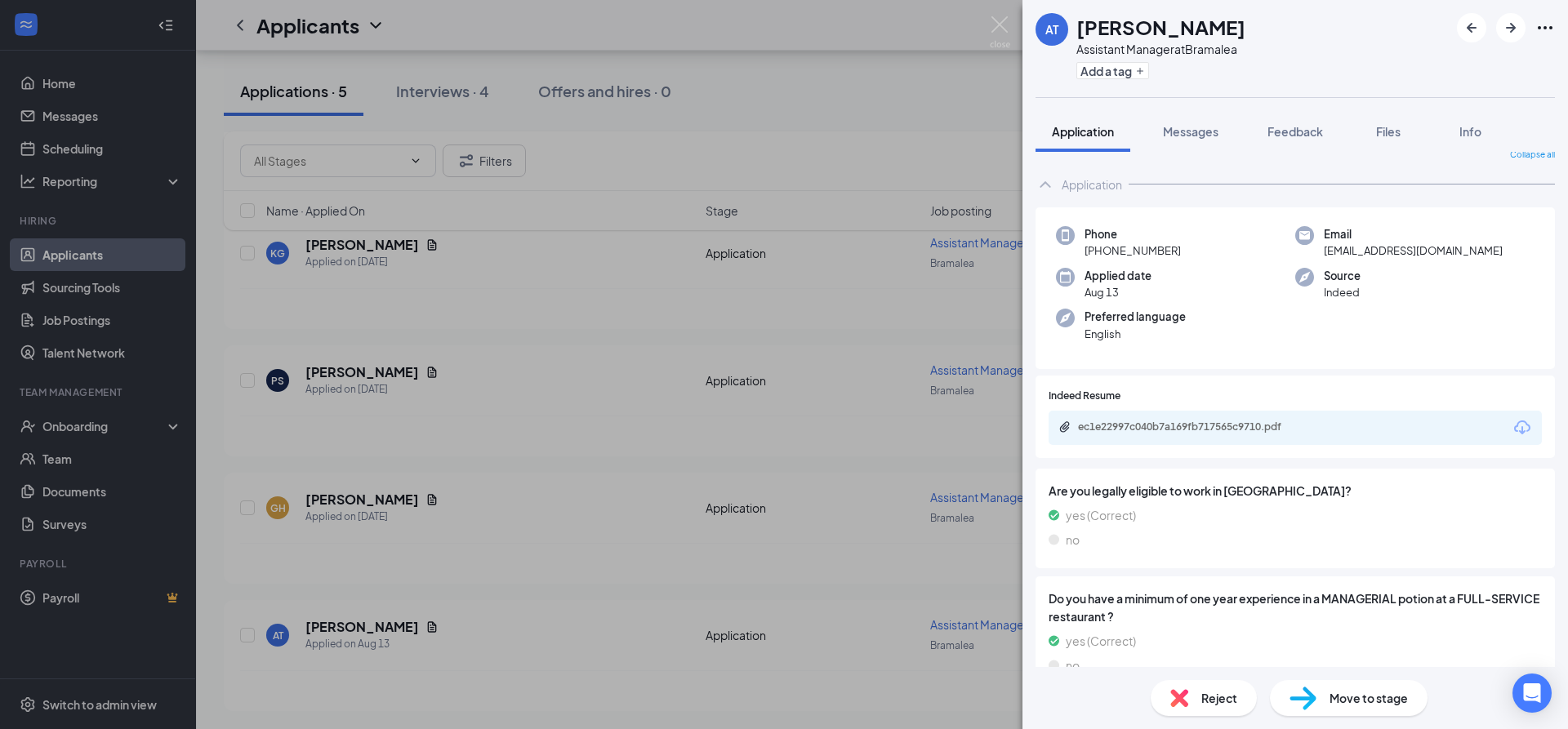
click at [1180, 427] on div "ec1e22997c040b7a169fb717565c9710.pdf" at bounding box center [1192, 427] width 229 height 13
click at [999, 27] on img at bounding box center [1000, 32] width 20 height 32
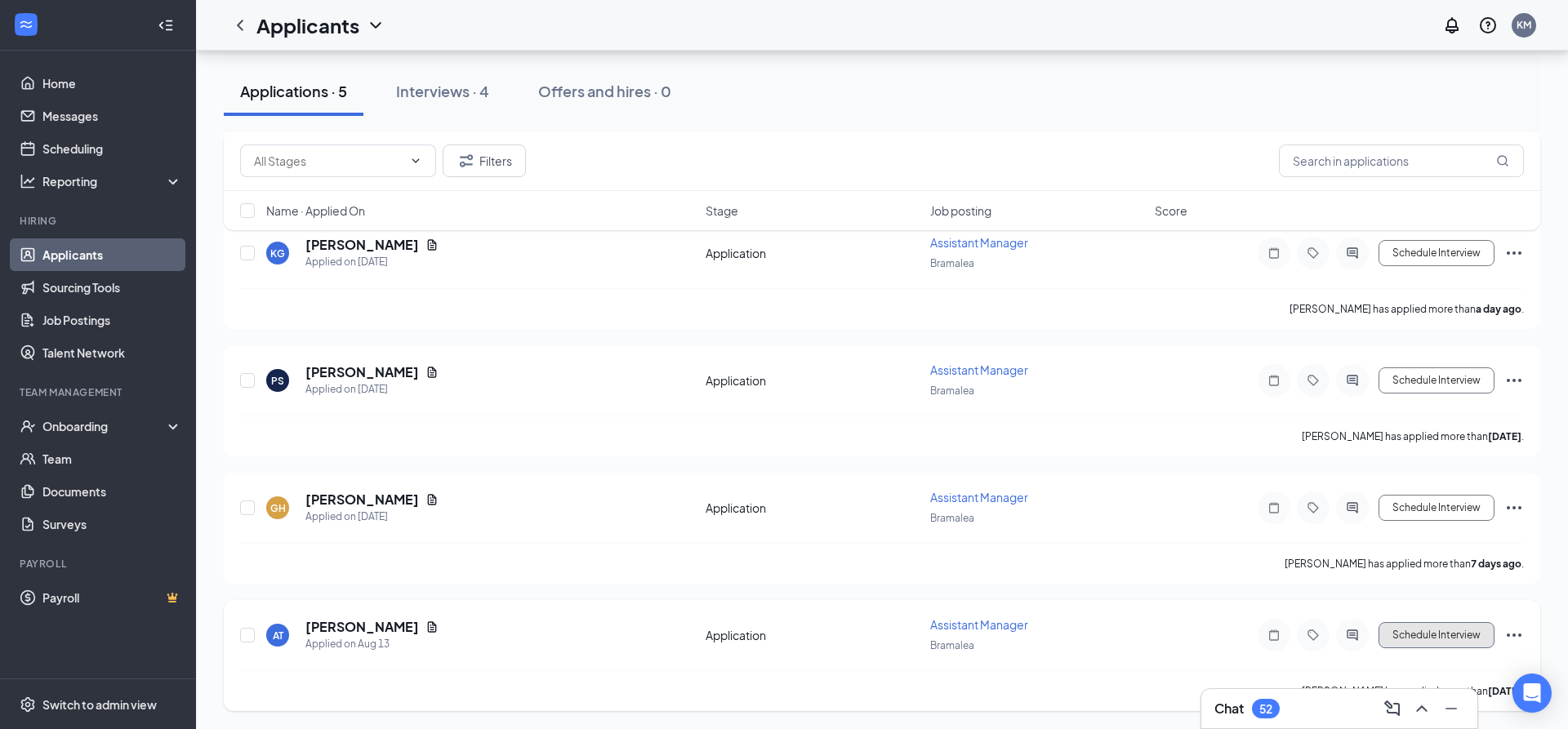
click at [1421, 639] on button "Schedule Interview" at bounding box center [1436, 634] width 116 height 26
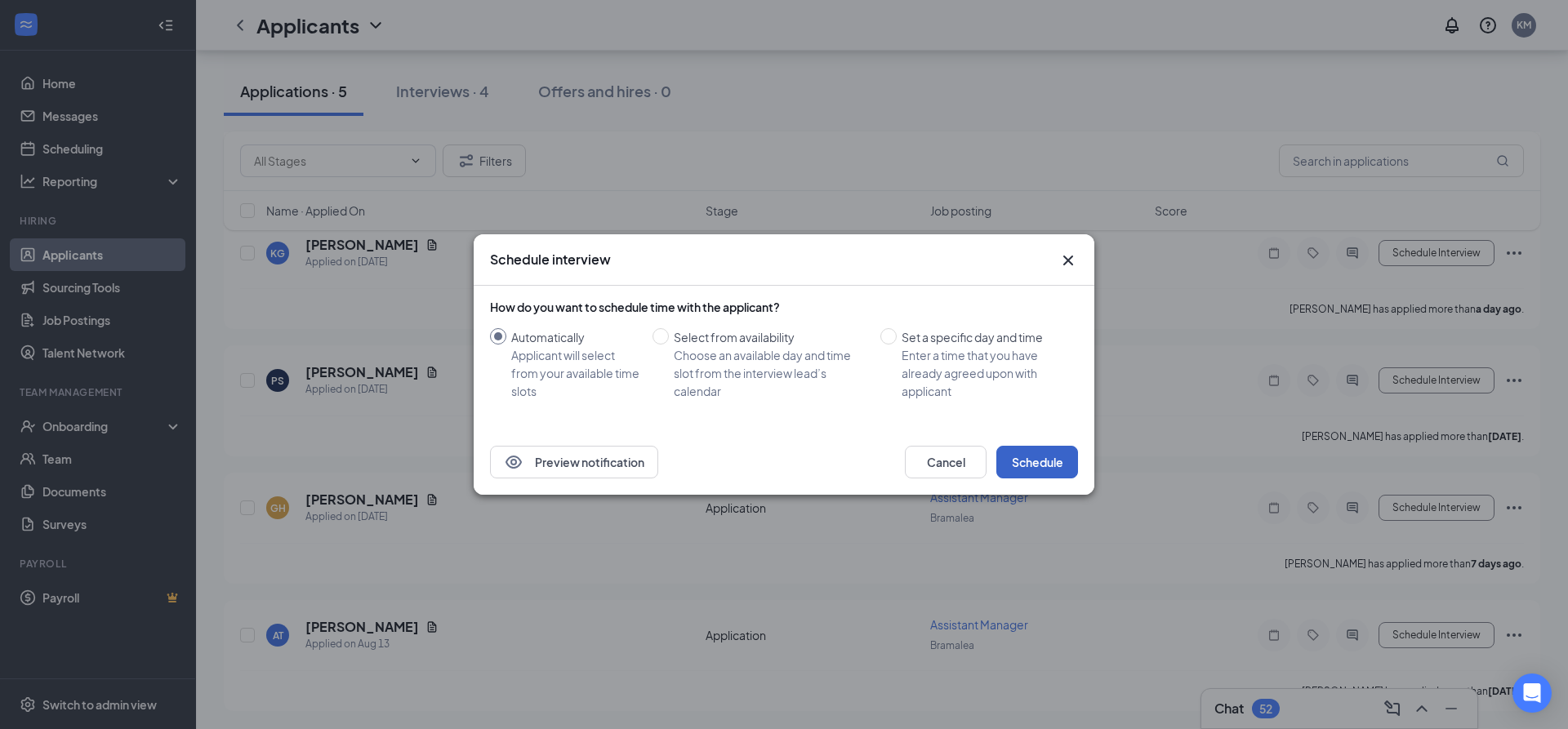
click at [1060, 468] on button "Schedule" at bounding box center [1037, 462] width 81 height 33
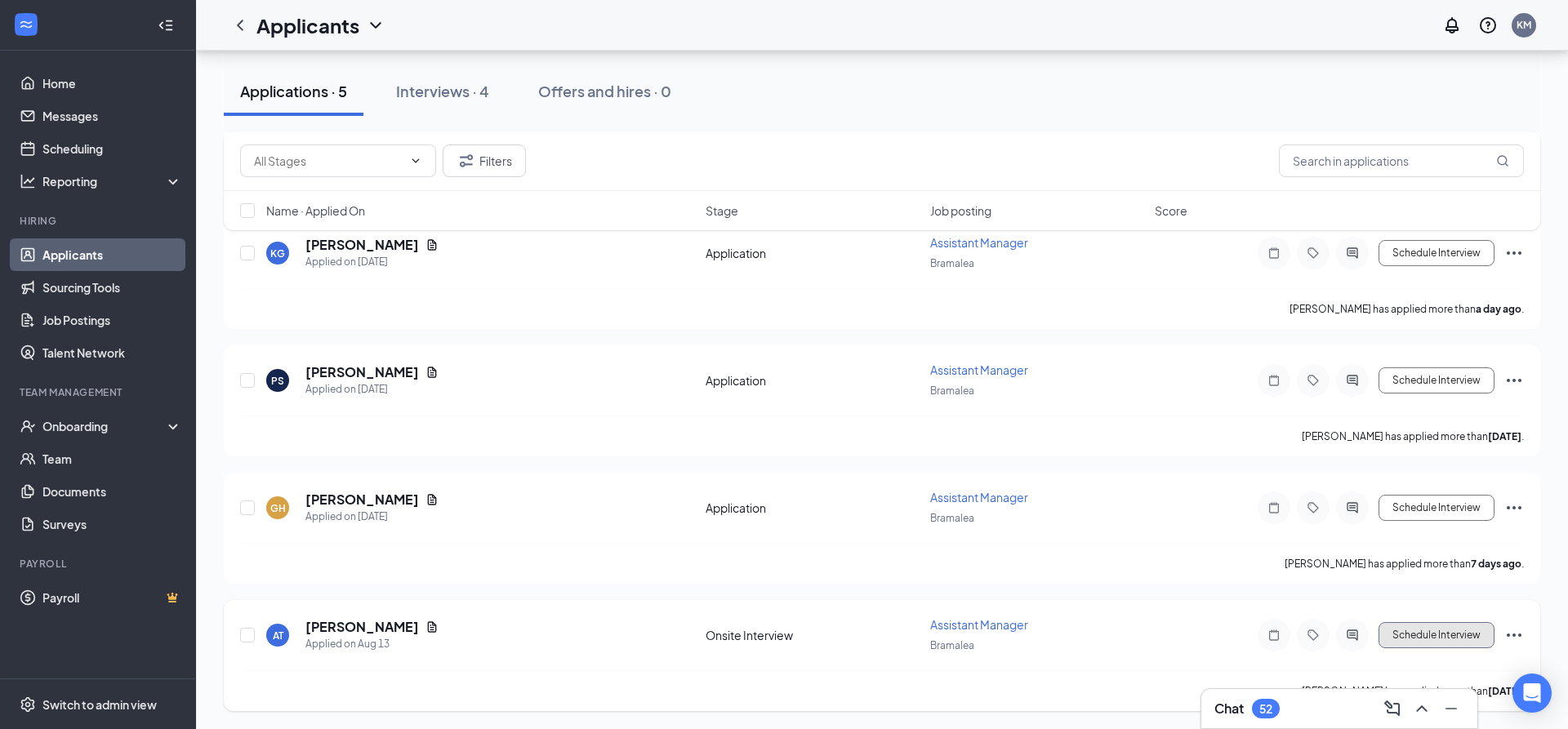
click at [1395, 639] on button "Schedule Interview" at bounding box center [1436, 634] width 116 height 26
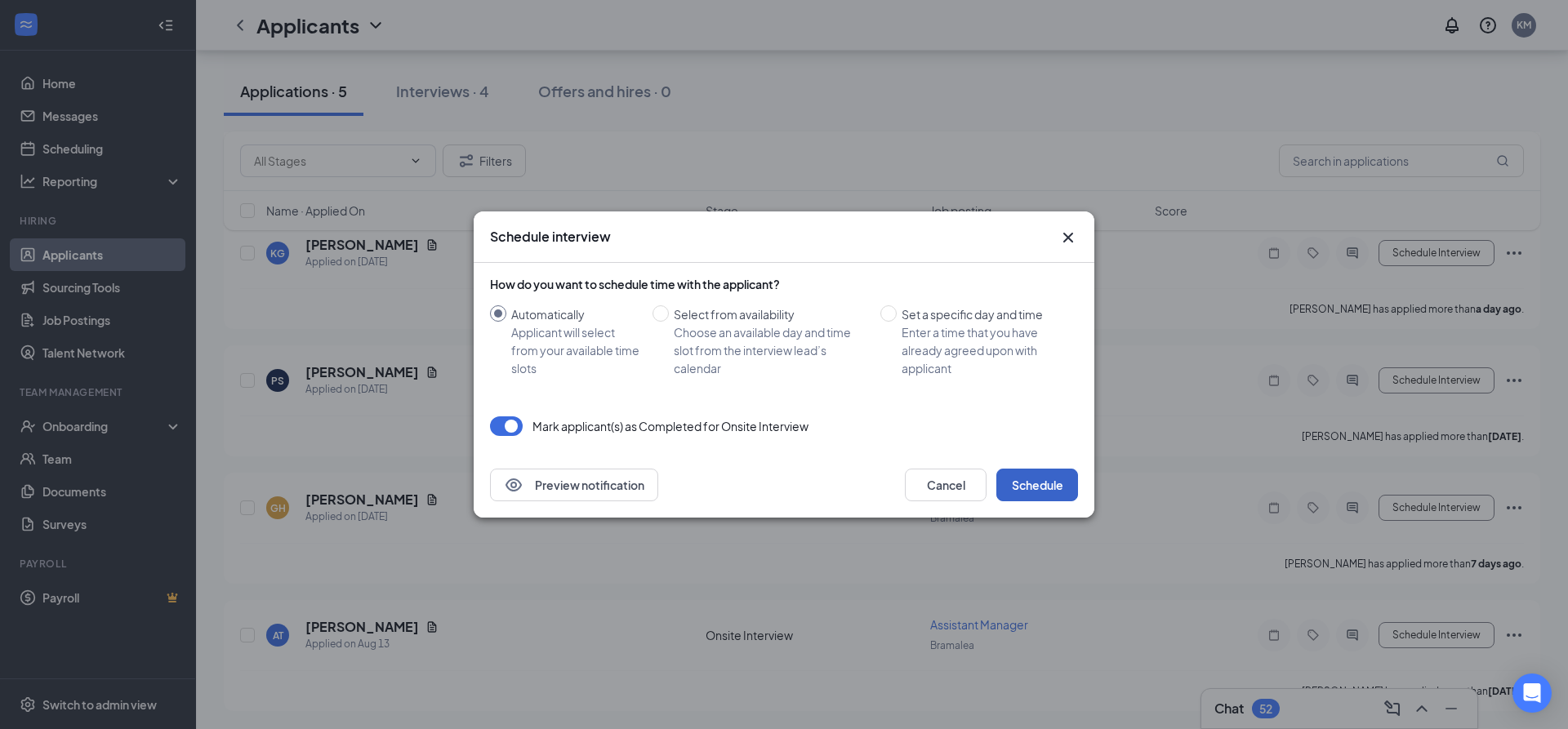
click at [1043, 478] on button "Schedule" at bounding box center [1037, 484] width 81 height 33
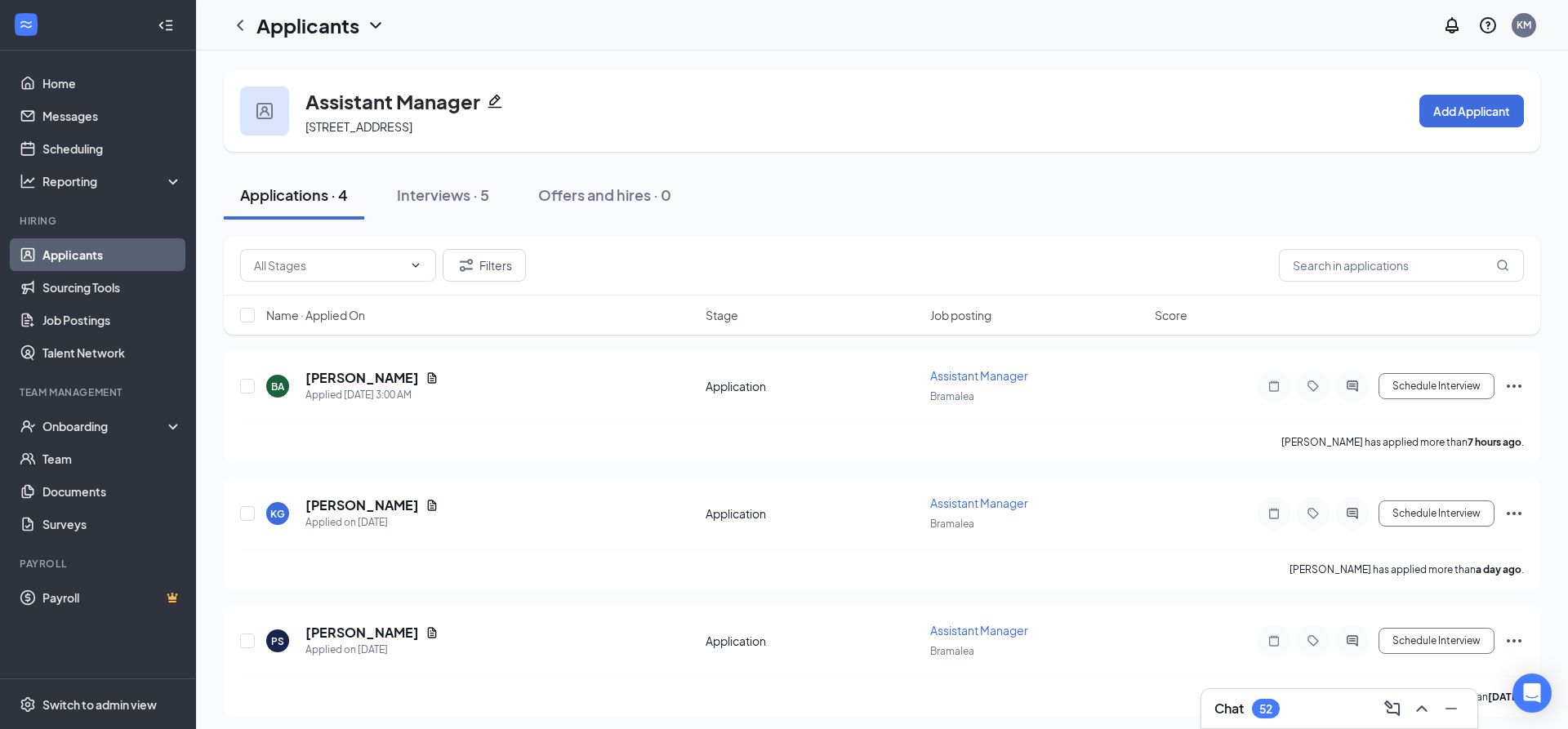
click at [356, 32] on h1 "Applicants" at bounding box center [308, 25] width 103 height 28
click at [499, 258] on button "Filters" at bounding box center [484, 265] width 83 height 33
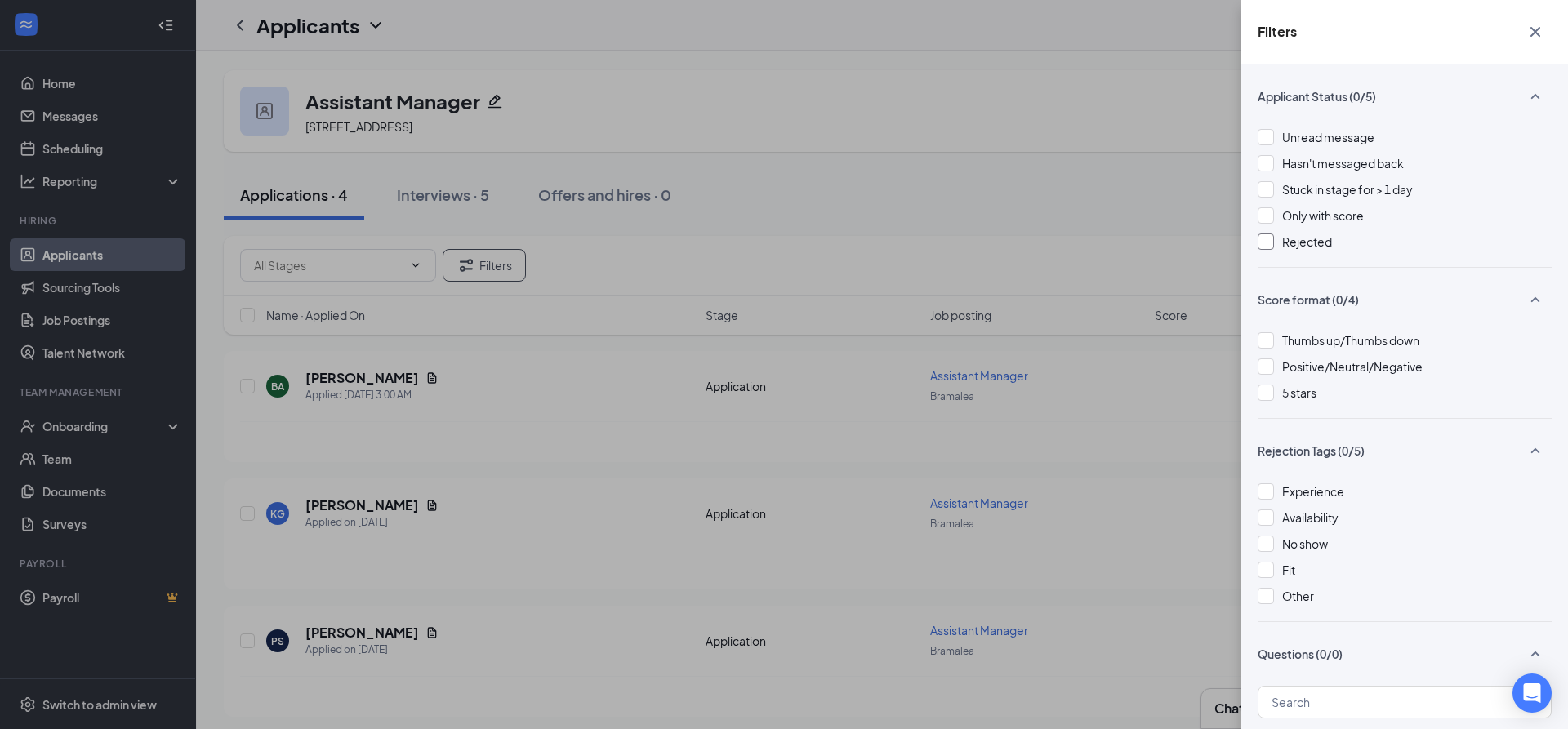
click at [1275, 243] on div "Rejected" at bounding box center [1404, 241] width 294 height 18
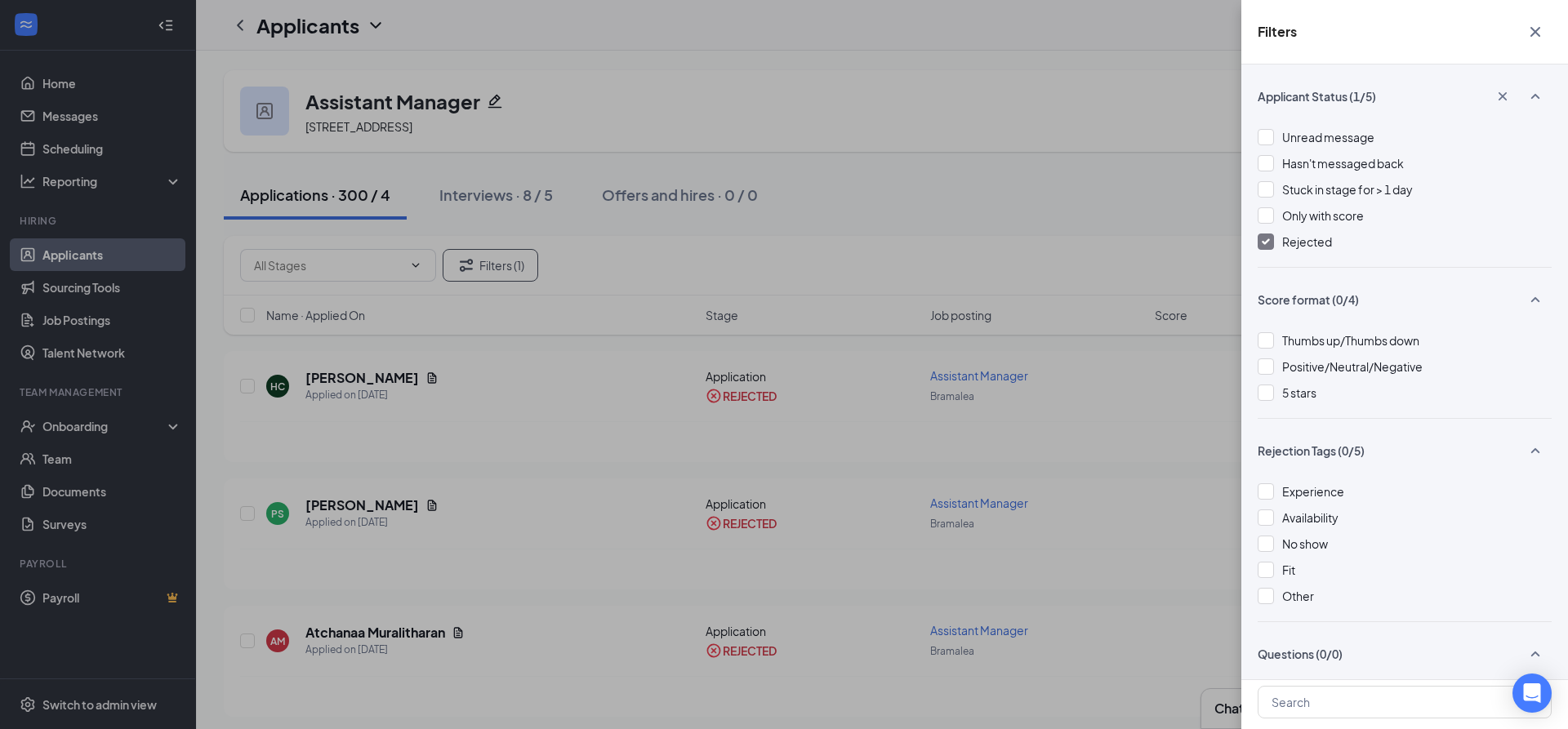
click at [941, 428] on div "Filters Applicant Status (1/5) Unread message Hasn't messaged back Stuck in sta…" at bounding box center [784, 364] width 1568 height 729
click at [1147, 418] on div "Filters Applicant Status (1/5) Unread message Hasn't messaged back Stuck in sta…" at bounding box center [784, 364] width 1568 height 729
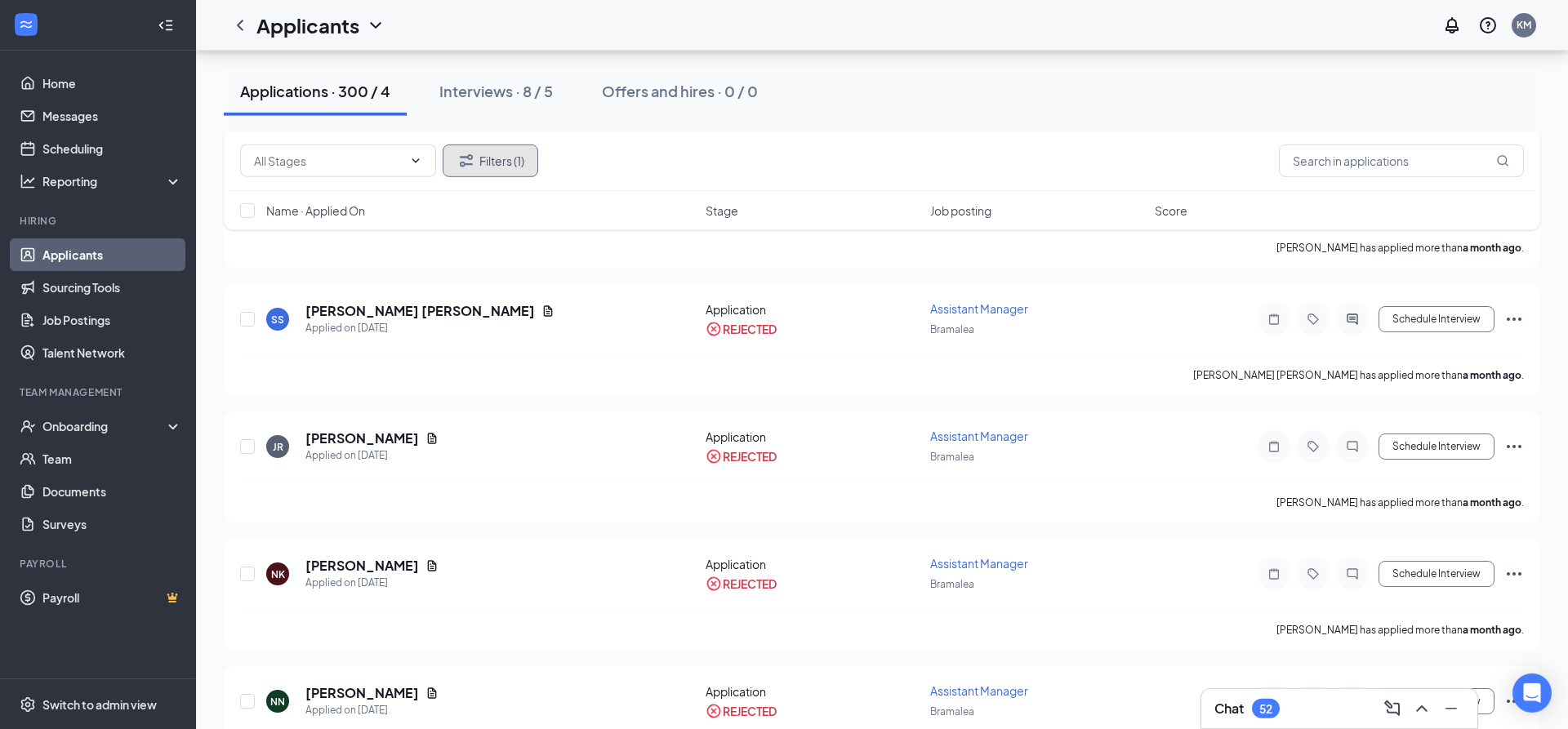
scroll to position [833, 0]
click at [380, 440] on h5 "[PERSON_NAME]" at bounding box center [361, 437] width 113 height 18
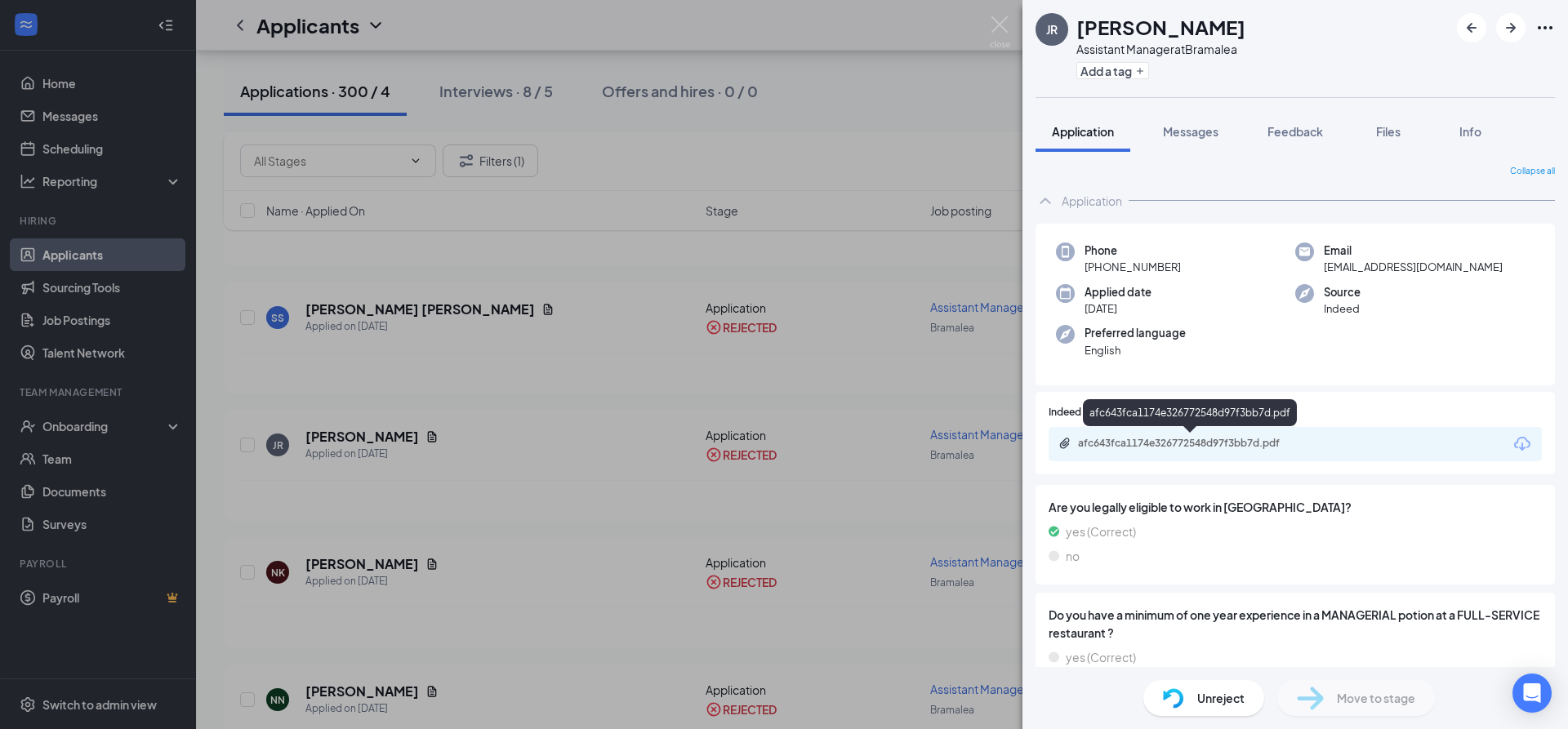
click at [1165, 442] on div "afc643fca1174e326772548d97f3bb7d.pdf" at bounding box center [1192, 443] width 229 height 13
click at [982, 24] on div "JR [PERSON_NAME] Assistant Manager at Bramalea Add a tag Application Messages F…" at bounding box center [784, 364] width 1568 height 729
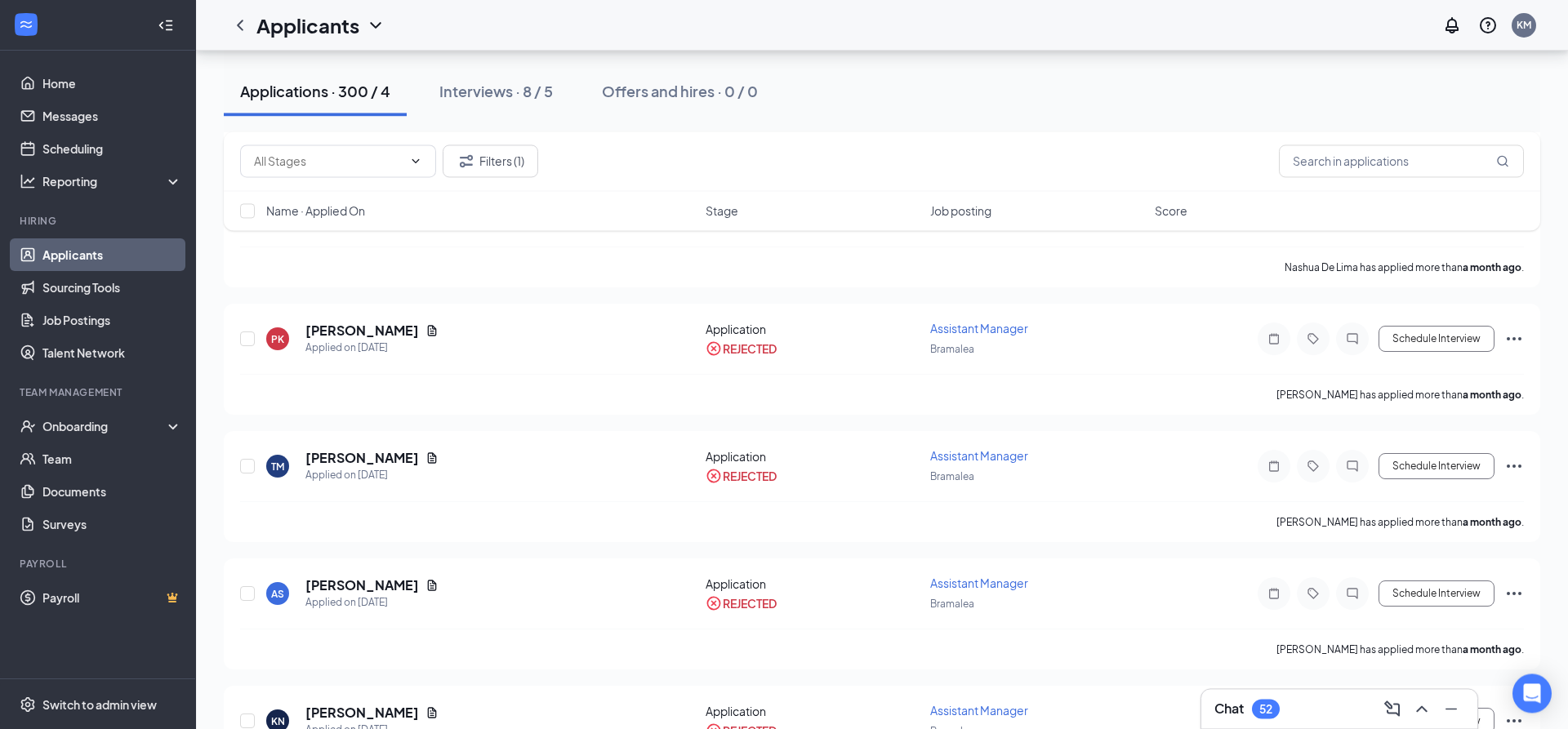
scroll to position [1582, 0]
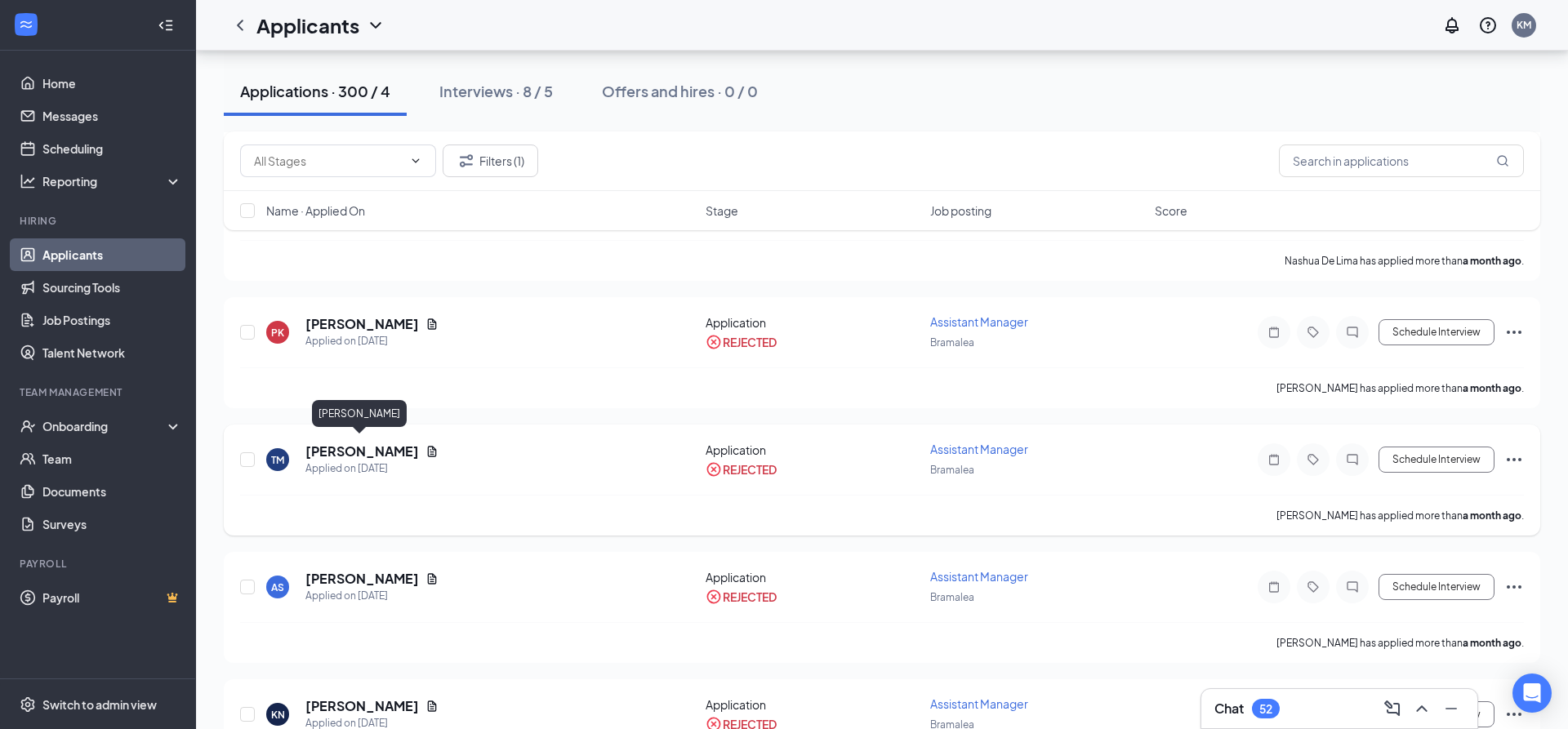
click at [336, 447] on h5 "[PERSON_NAME]" at bounding box center [361, 451] width 113 height 18
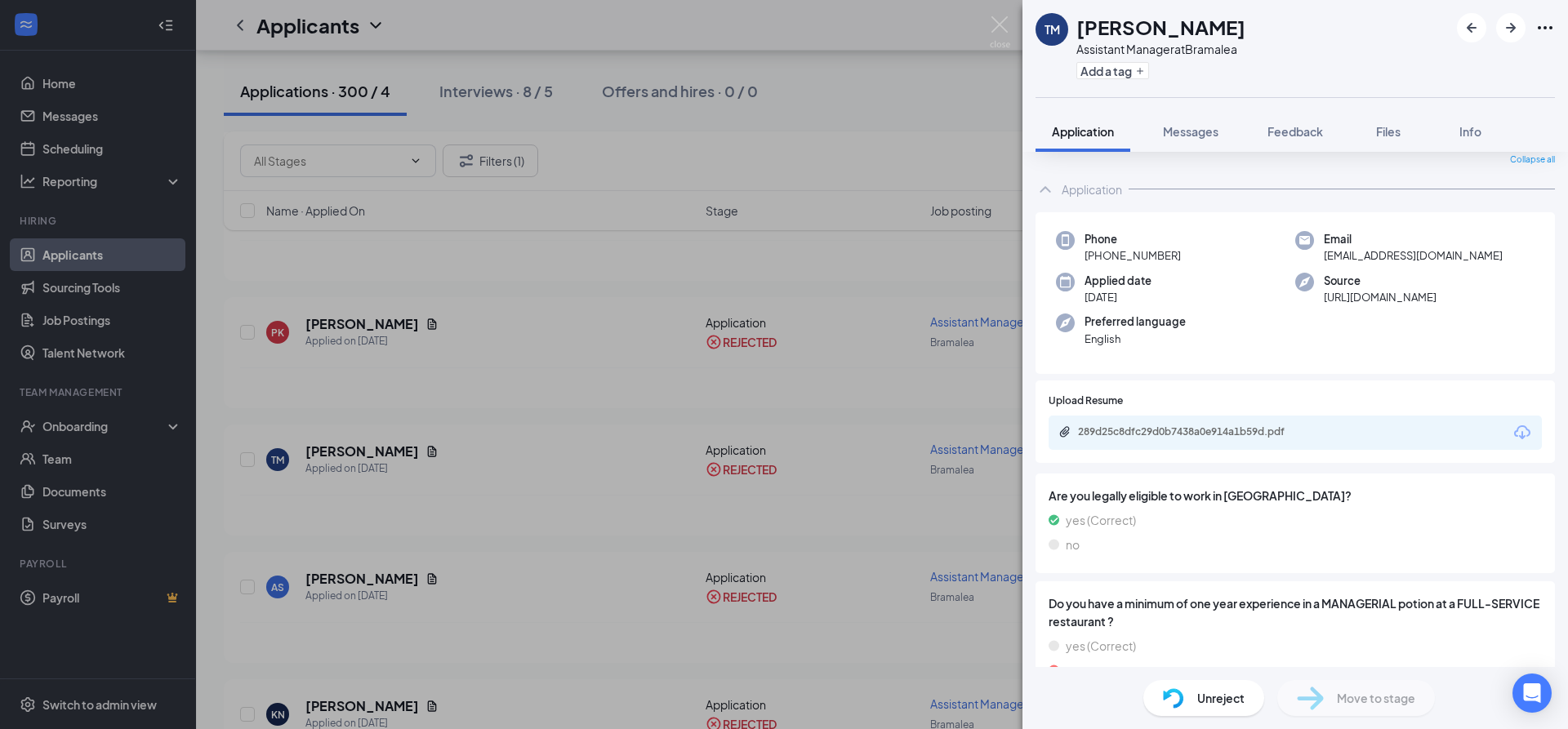
scroll to position [88, 0]
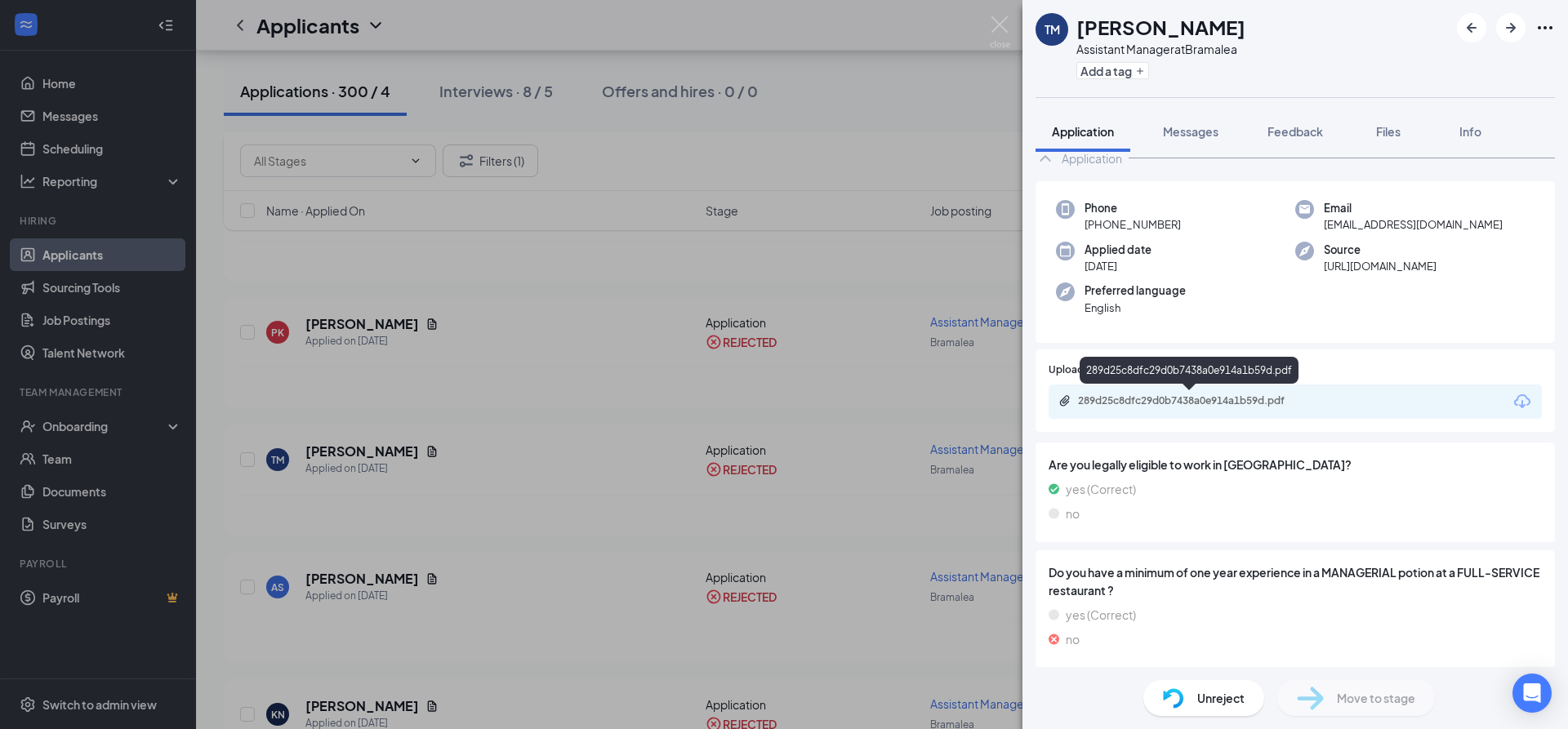
click at [1182, 406] on div "289d25c8dfc29d0b7438a0e914a1b59d.pdf" at bounding box center [1192, 401] width 229 height 13
click at [997, 16] on div "[PERSON_NAME] Assistant Manager at [GEOGRAPHIC_DATA] Add a tag Application Mess…" at bounding box center [784, 364] width 1568 height 729
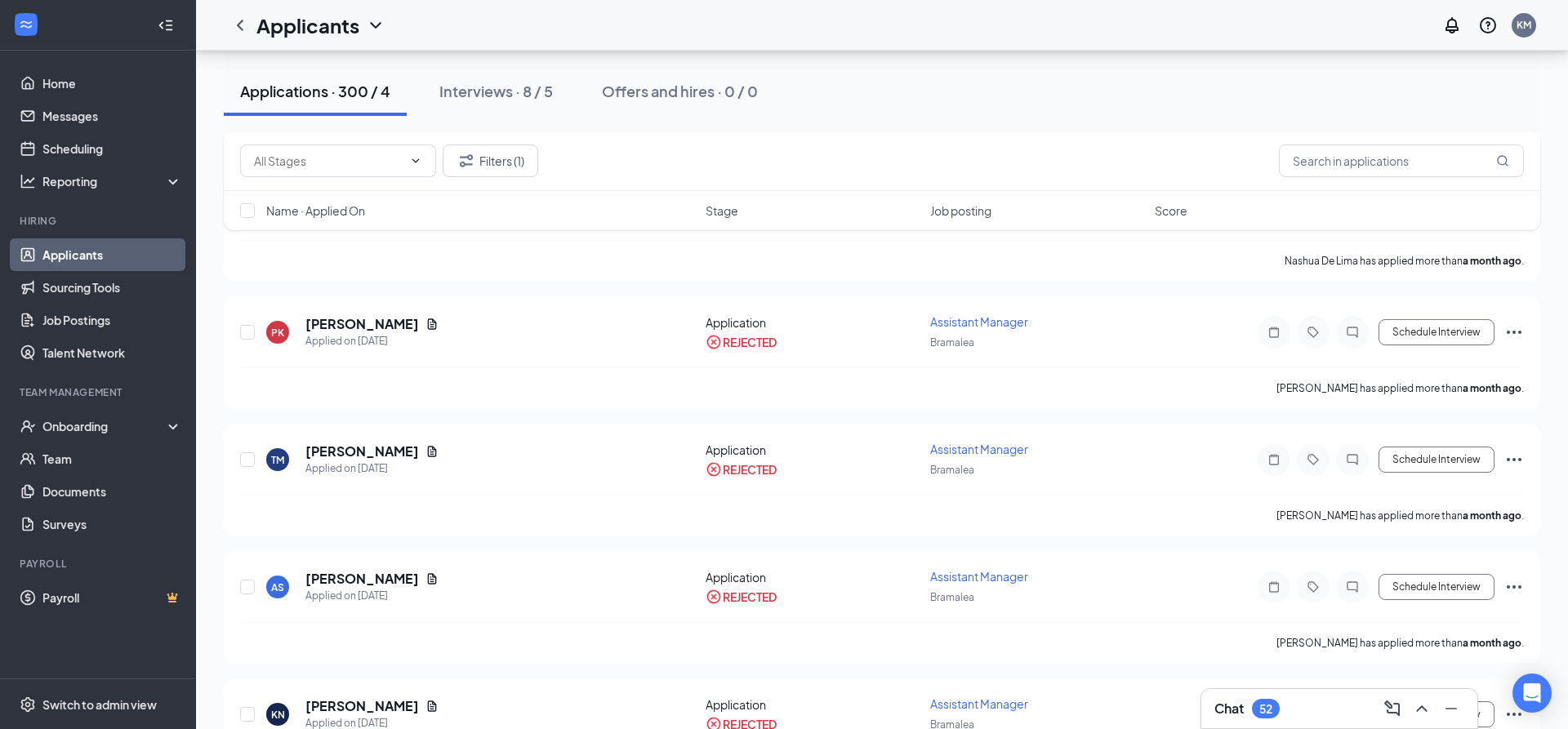
click at [997, 25] on div "Applicants KM" at bounding box center [882, 25] width 1372 height 50
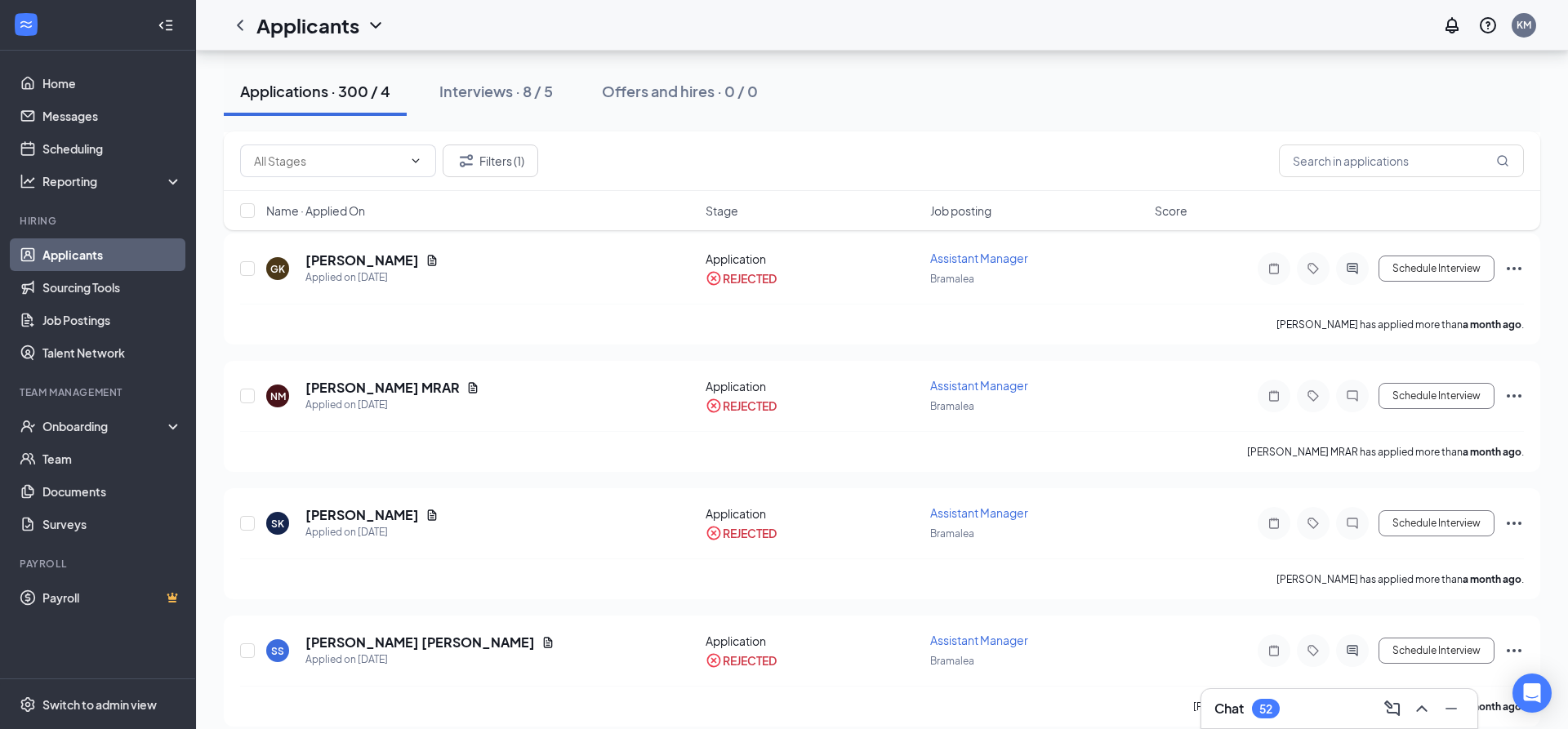
scroll to position [230, 0]
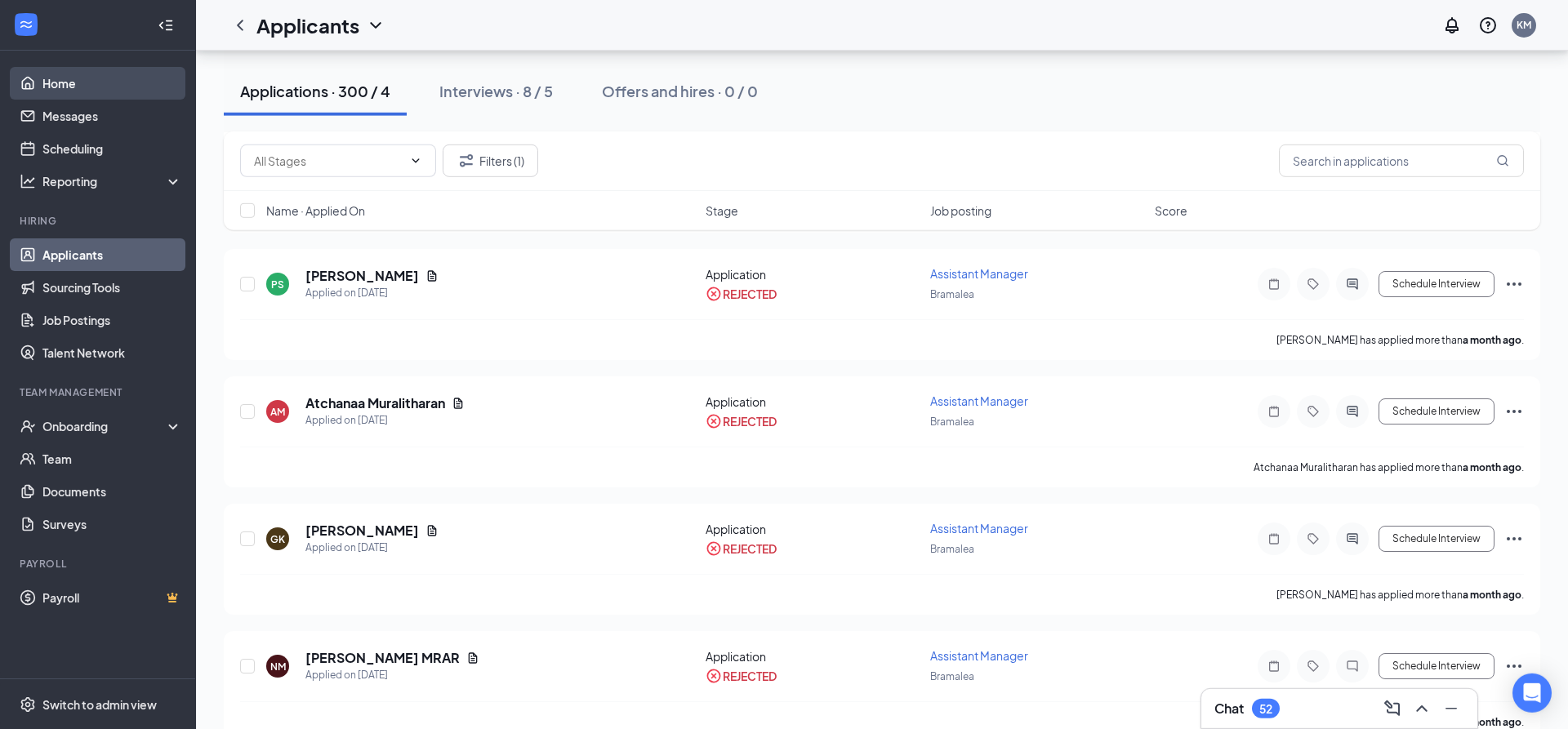
click at [63, 75] on link "Home" at bounding box center [112, 83] width 140 height 33
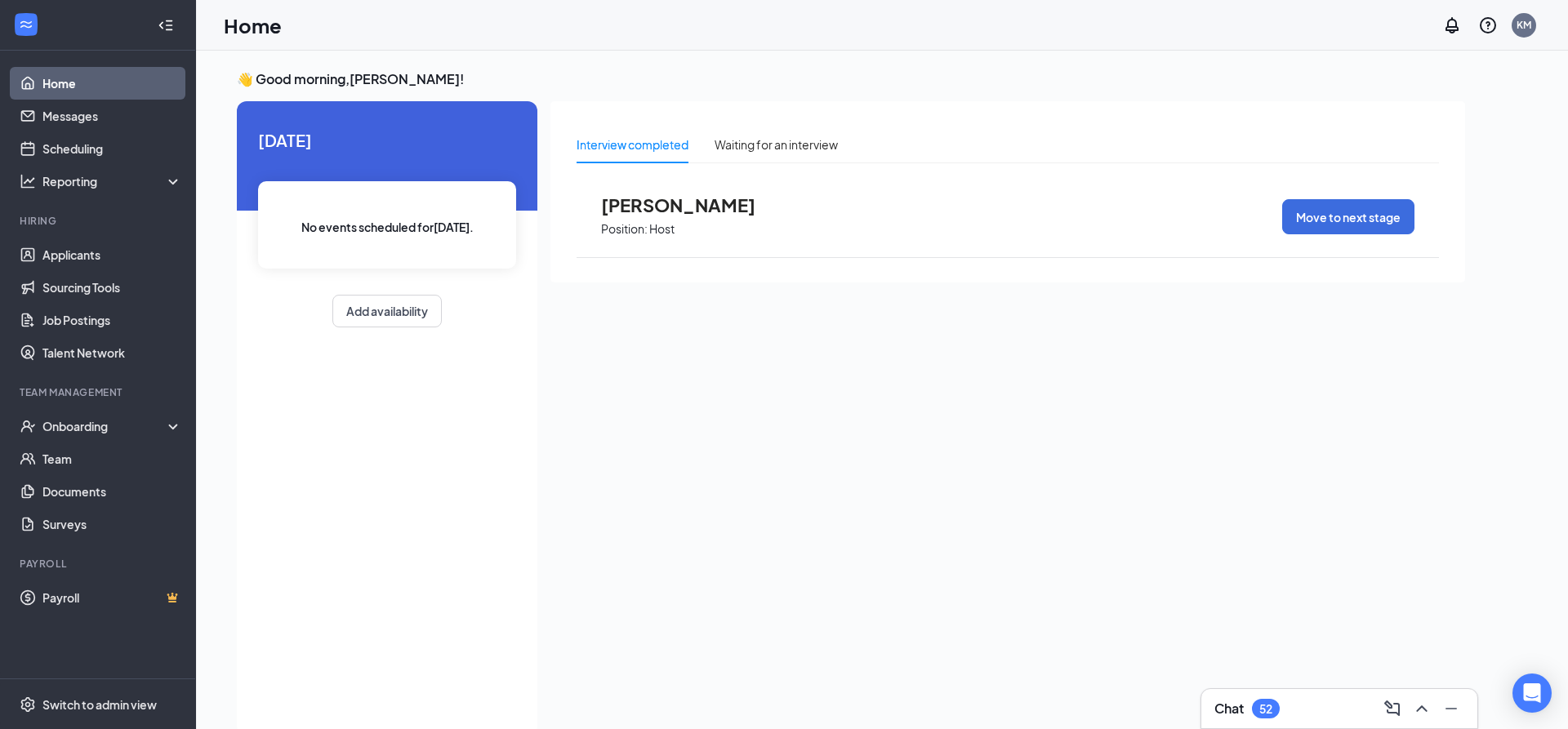
click at [105, 70] on link "Home" at bounding box center [112, 83] width 140 height 33
click at [49, 83] on link "Home" at bounding box center [112, 83] width 140 height 33
